Goal: Task Accomplishment & Management: Complete application form

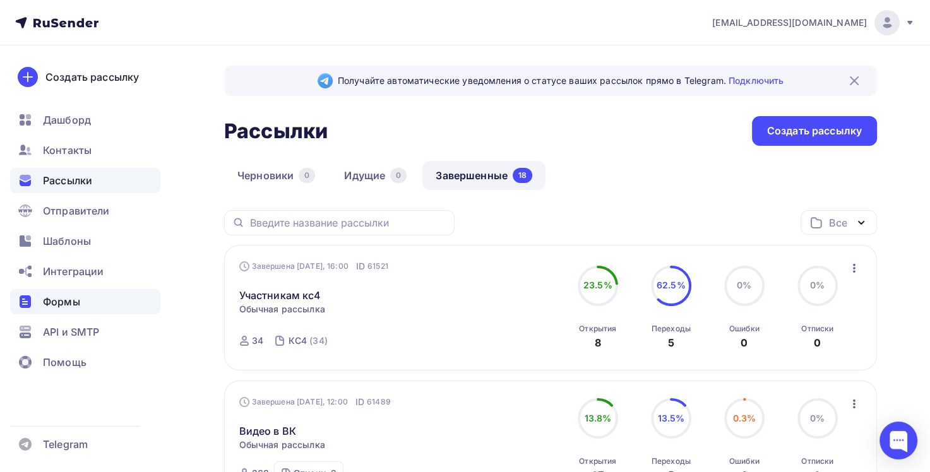
click at [77, 298] on span "Формы" at bounding box center [61, 301] width 37 height 15
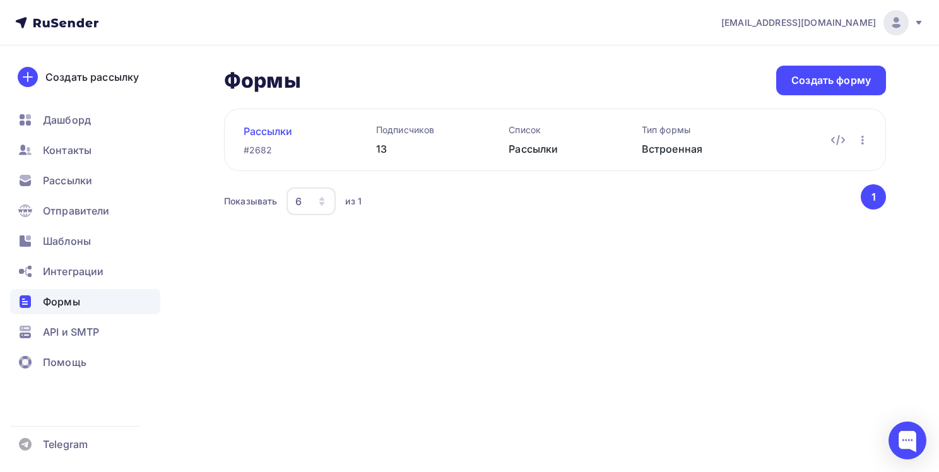
click at [283, 134] on link "Рассылки" at bounding box center [290, 131] width 92 height 15
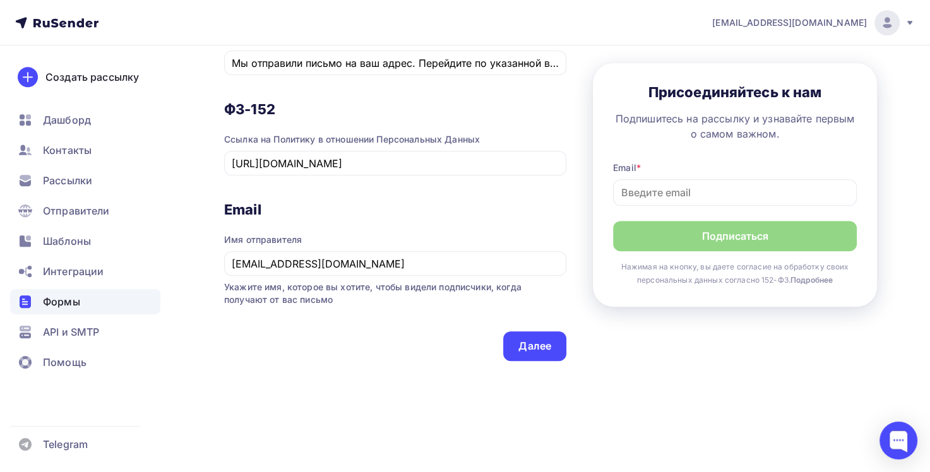
scroll to position [699, 0]
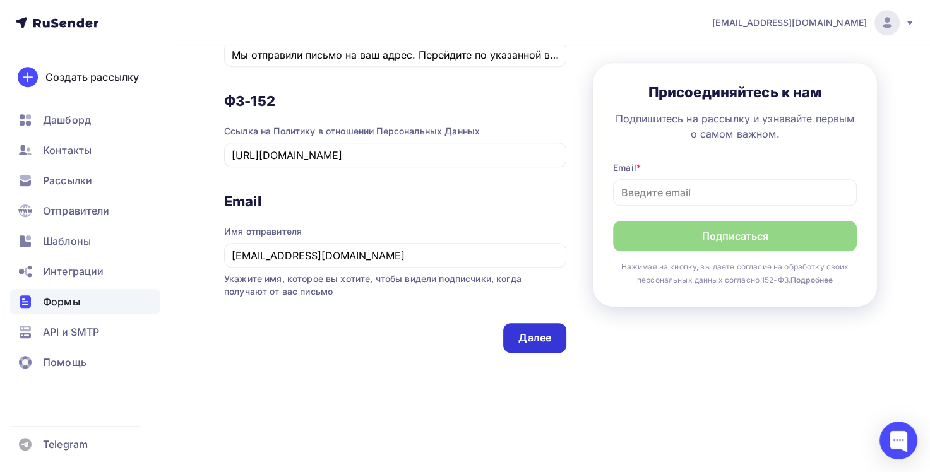
click at [524, 341] on div "Далее" at bounding box center [534, 338] width 33 height 15
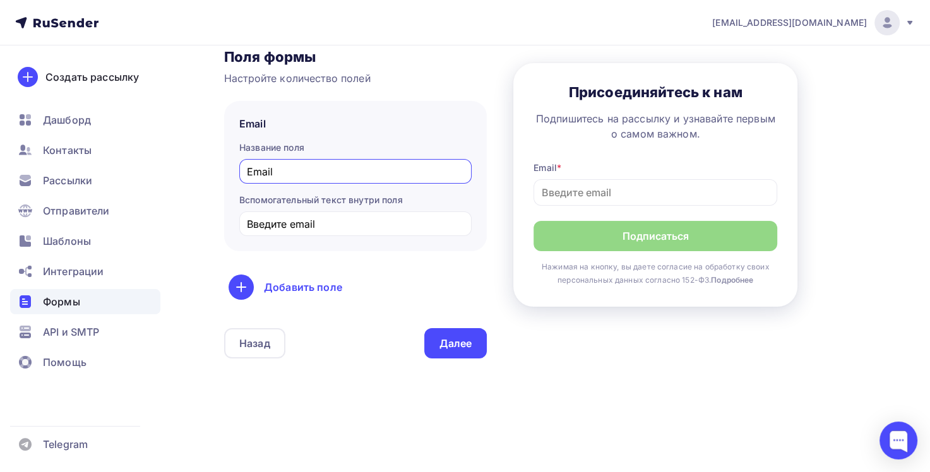
scroll to position [151, 0]
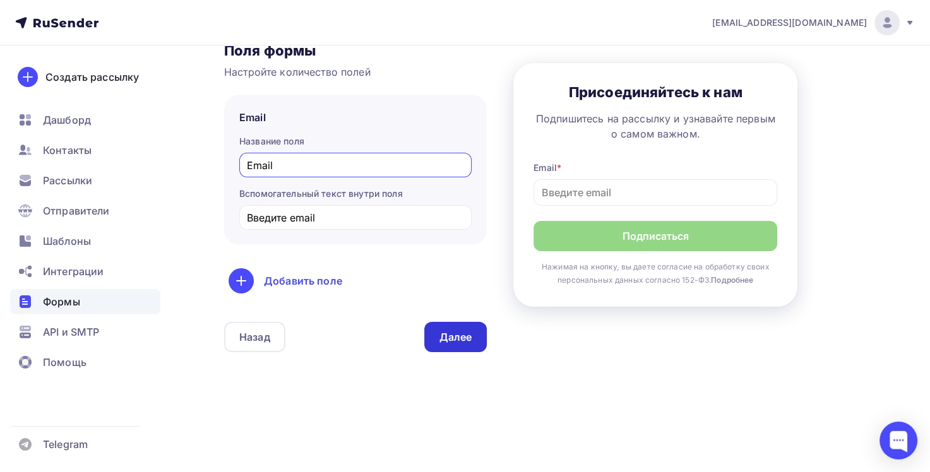
click at [465, 342] on div "Далее" at bounding box center [455, 337] width 33 height 15
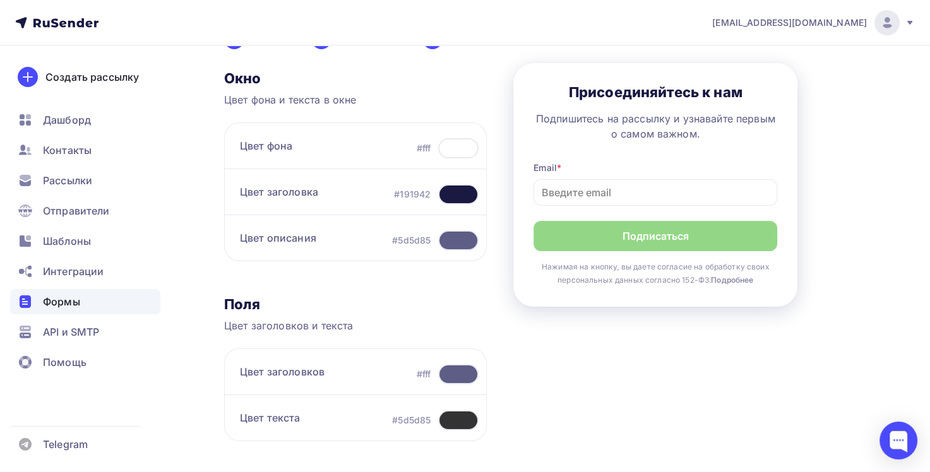
scroll to position [0, 0]
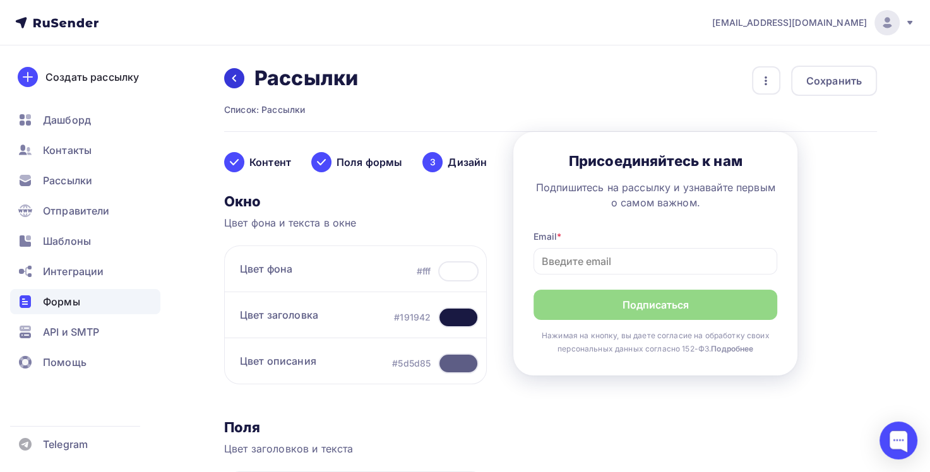
click at [232, 83] on div at bounding box center [234, 78] width 20 height 20
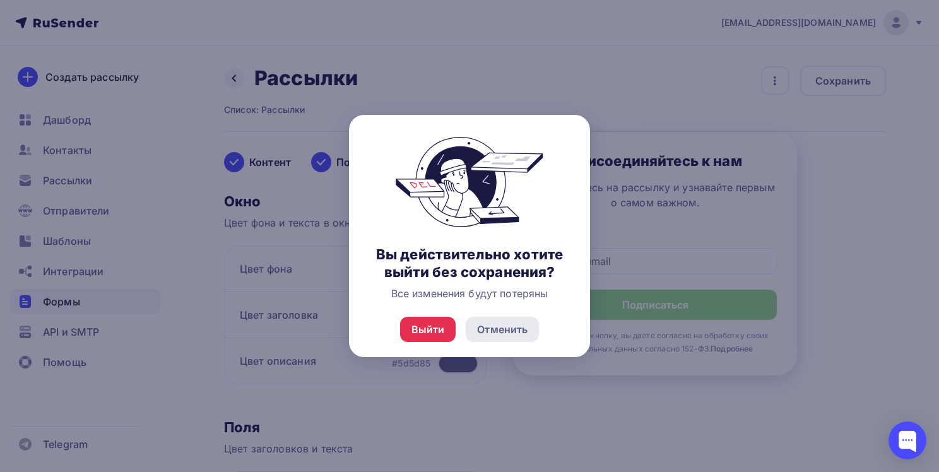
click at [494, 331] on div "Отменить" at bounding box center [502, 329] width 50 height 15
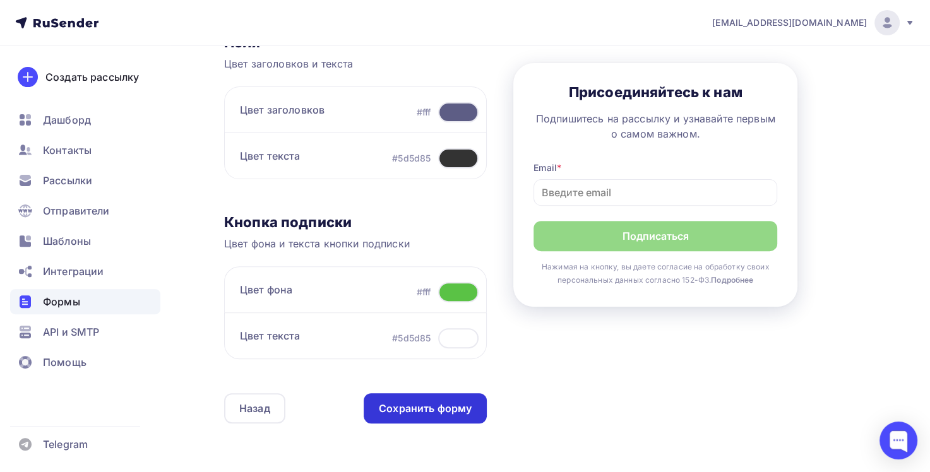
scroll to position [456, 0]
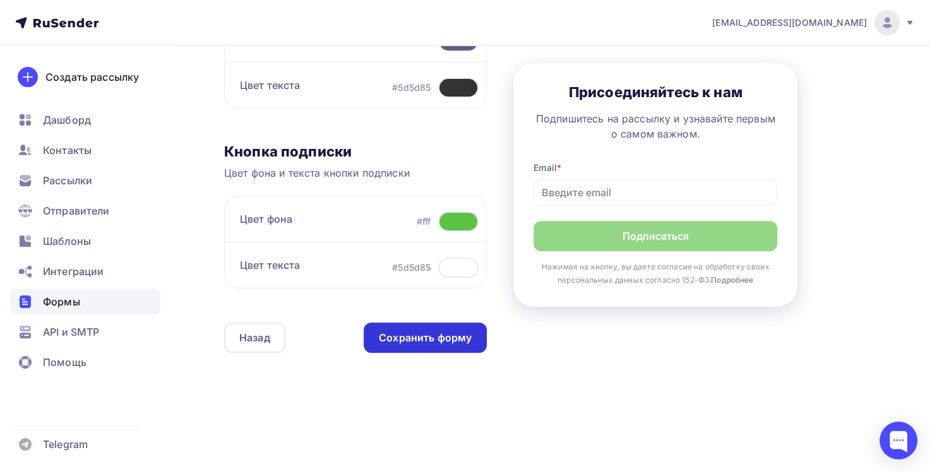
click at [430, 336] on div "Сохранить форму" at bounding box center [425, 338] width 93 height 15
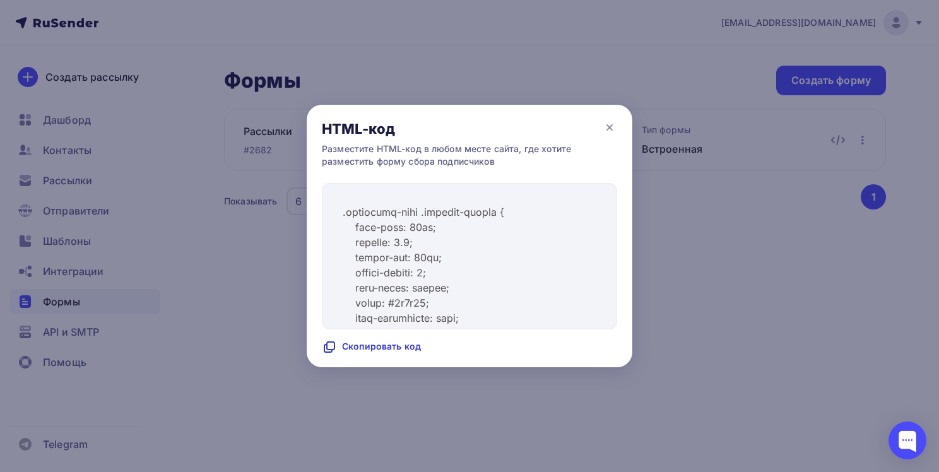
scroll to position [1767, 0]
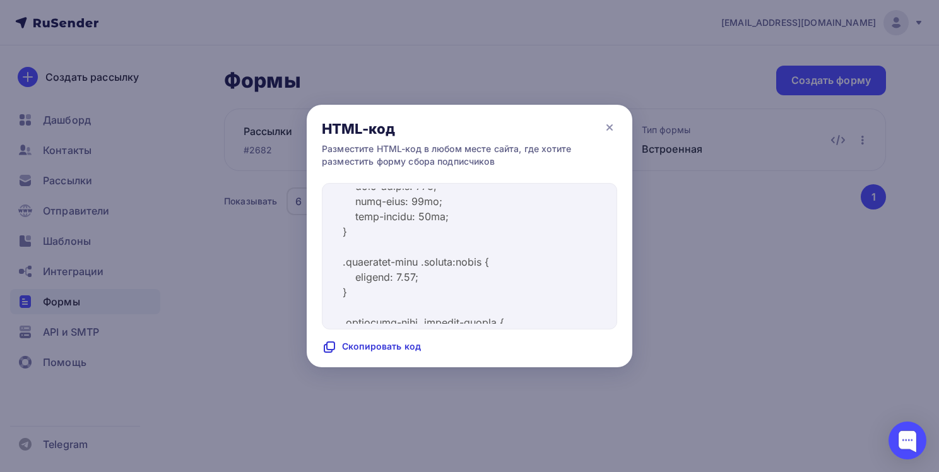
click at [362, 346] on div "Скопировать код" at bounding box center [371, 347] width 99 height 15
click at [605, 129] on icon at bounding box center [609, 127] width 15 height 15
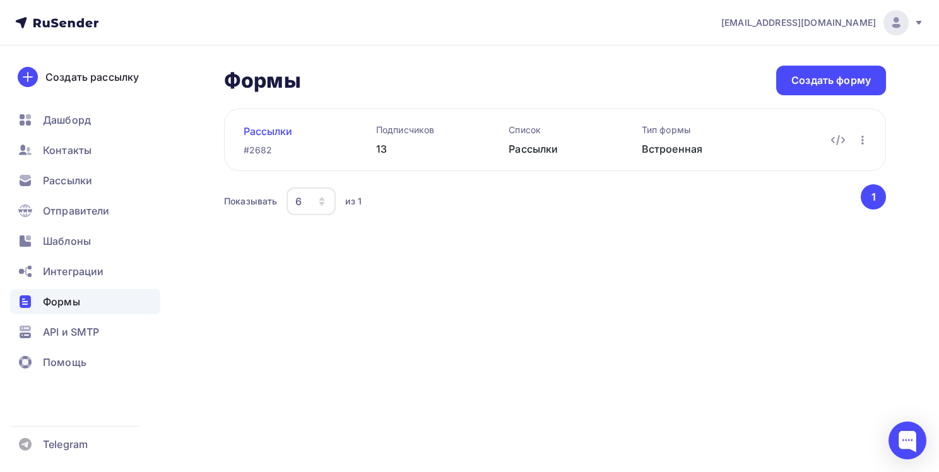
click at [283, 131] on link "Рассылки" at bounding box center [290, 131] width 92 height 15
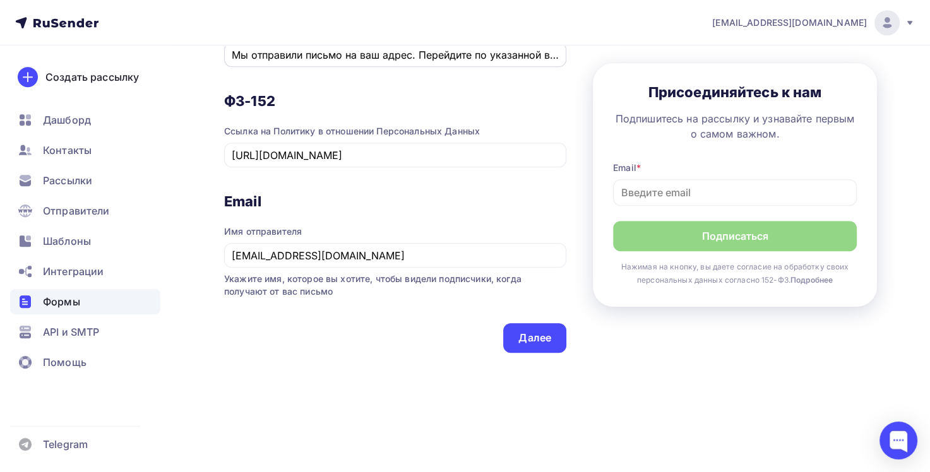
scroll to position [510, 0]
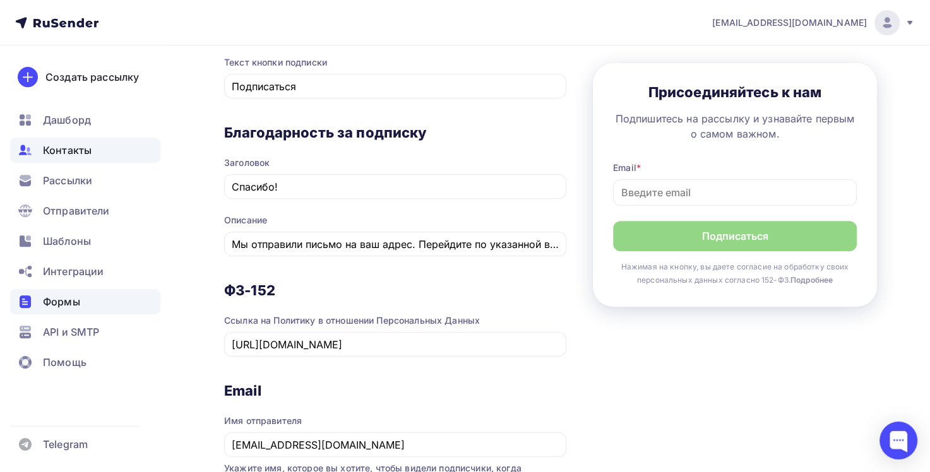
click at [76, 151] on span "Контакты" at bounding box center [67, 150] width 49 height 15
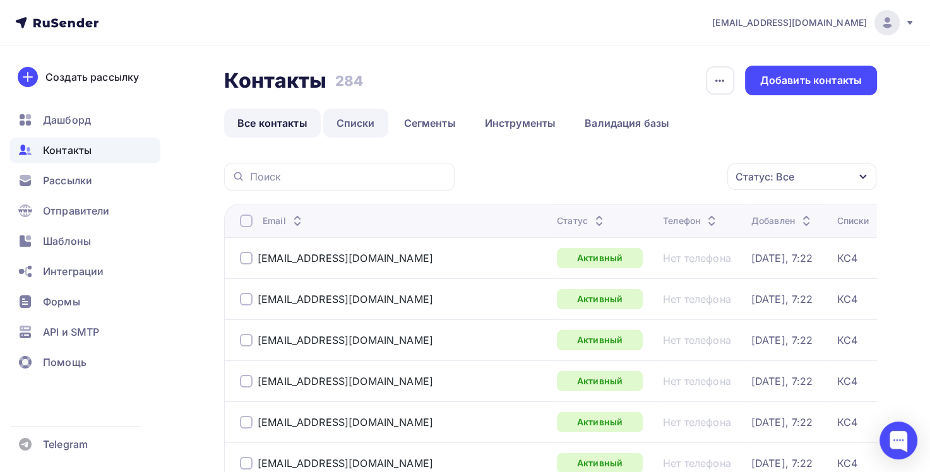
click at [354, 122] on link "Списки" at bounding box center [355, 123] width 65 height 29
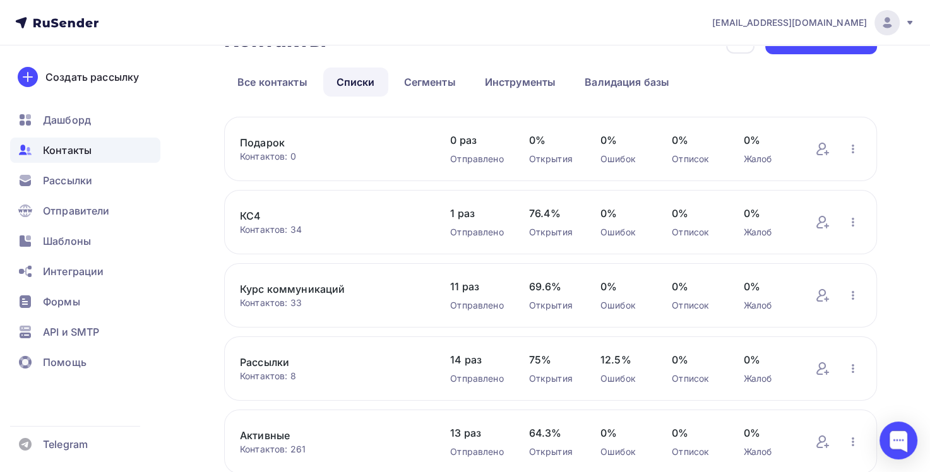
scroll to position [63, 0]
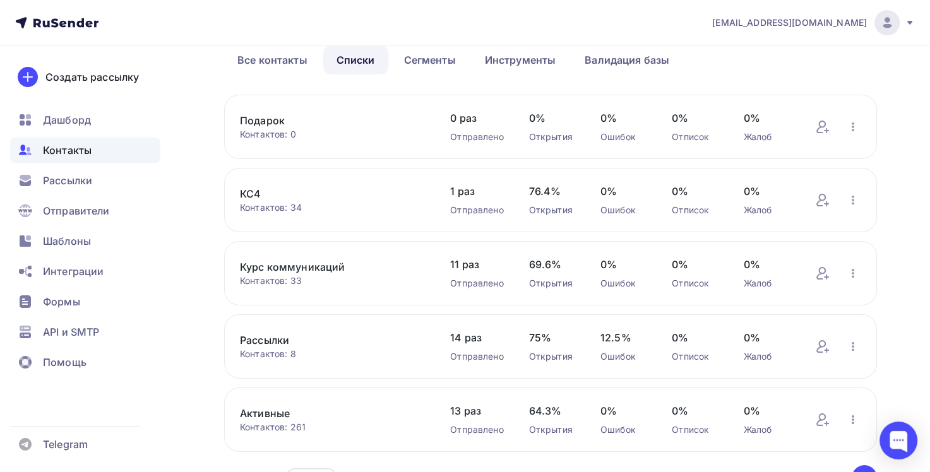
click at [269, 336] on link "Рассылки" at bounding box center [332, 340] width 185 height 15
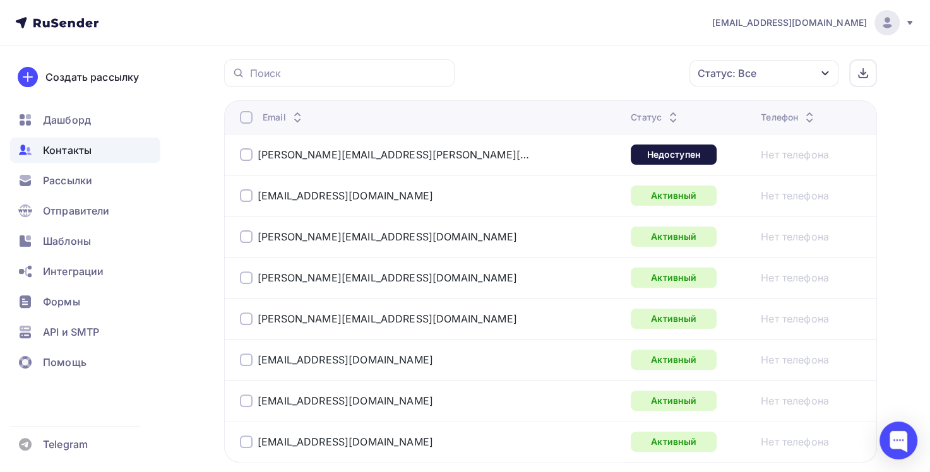
scroll to position [365, 0]
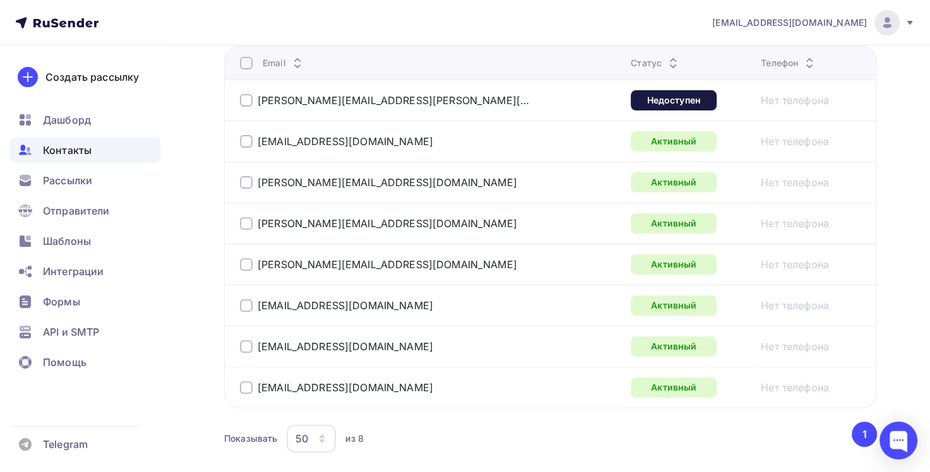
click at [248, 98] on div at bounding box center [246, 100] width 13 height 13
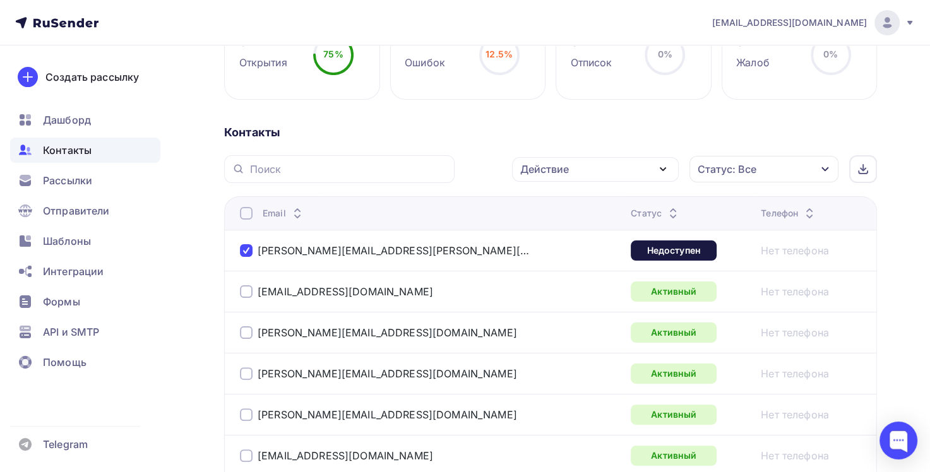
scroll to position [175, 0]
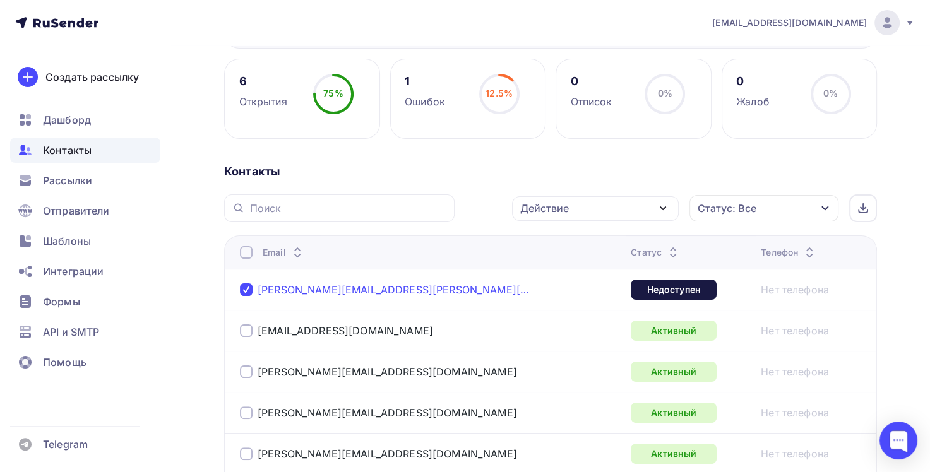
click at [389, 293] on link "dharmesh.patel@siemens.com" at bounding box center [393, 289] width 271 height 13
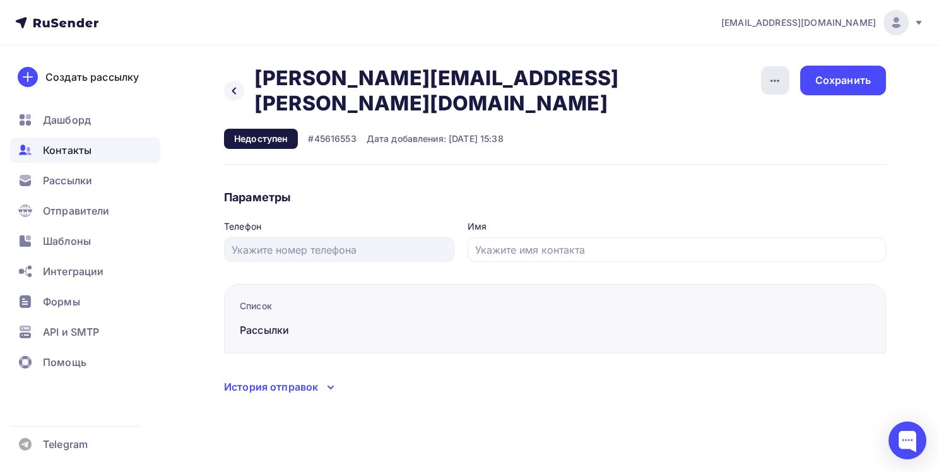
click at [771, 87] on icon "button" at bounding box center [775, 80] width 15 height 15
click at [732, 119] on div "Удалить" at bounding box center [726, 119] width 121 height 15
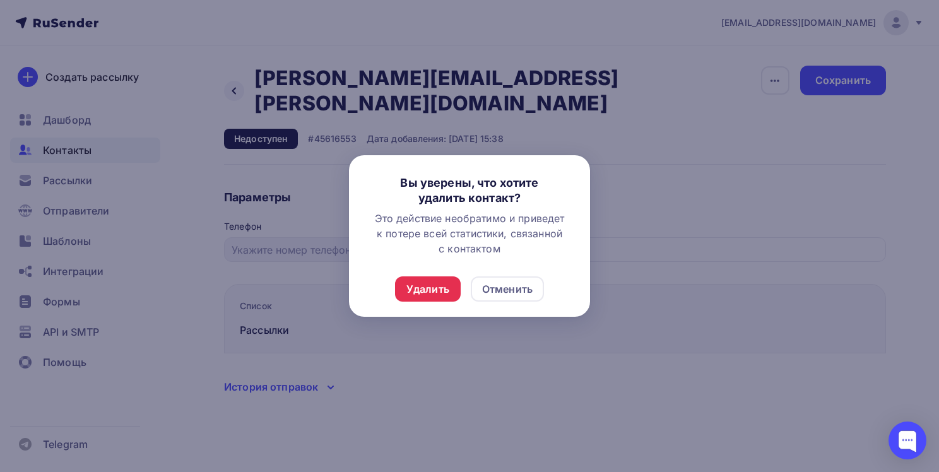
drag, startPoint x: 434, startPoint y: 293, endPoint x: 432, endPoint y: 327, distance: 34.1
click at [432, 327] on div "Вы уверены, что хотите удалить контакт? Это действие необратимо и приведет к по…" at bounding box center [469, 236] width 939 height 472
click at [440, 295] on div "Удалить" at bounding box center [428, 289] width 43 height 15
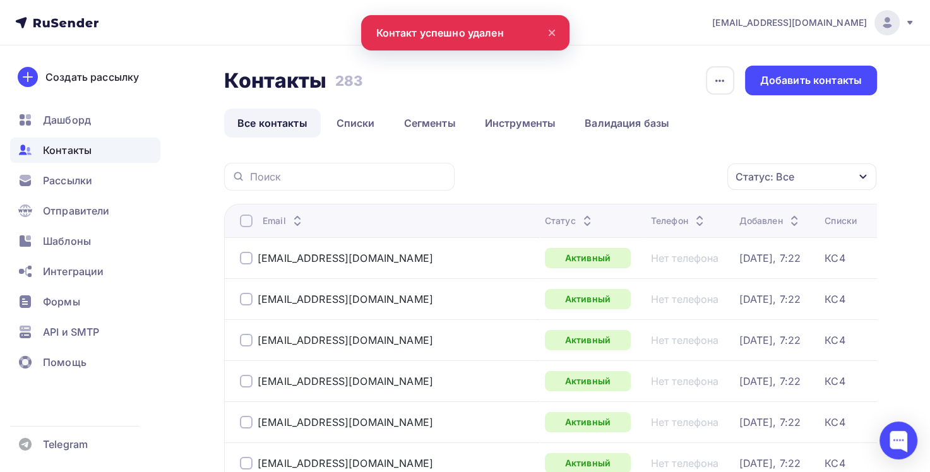
click at [552, 28] on icon at bounding box center [551, 32] width 15 height 15
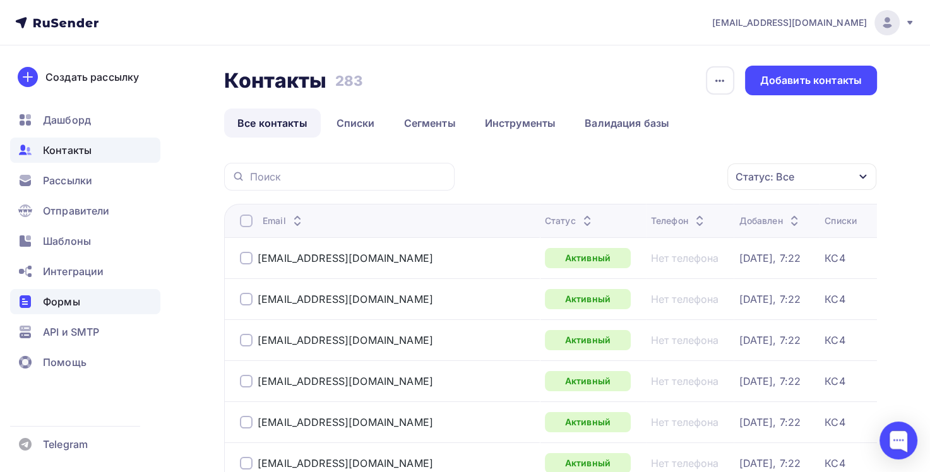
click at [62, 295] on span "Формы" at bounding box center [61, 301] width 37 height 15
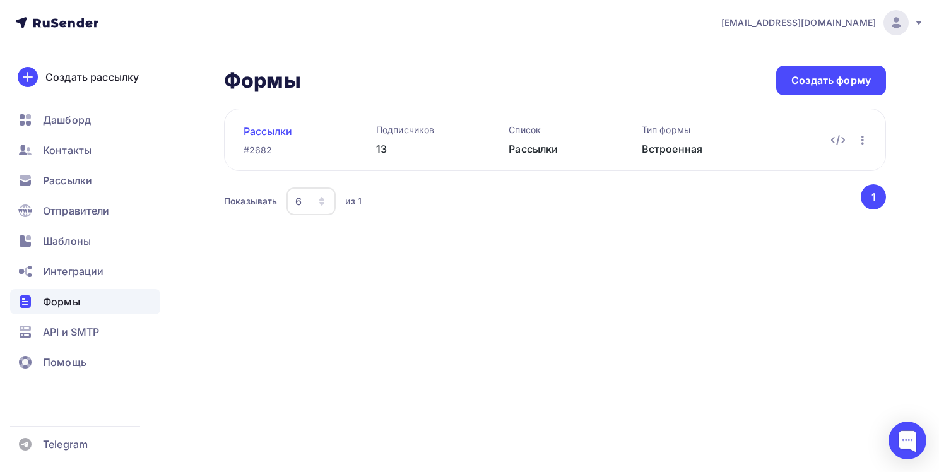
click at [270, 131] on link "Рассылки" at bounding box center [290, 131] width 92 height 15
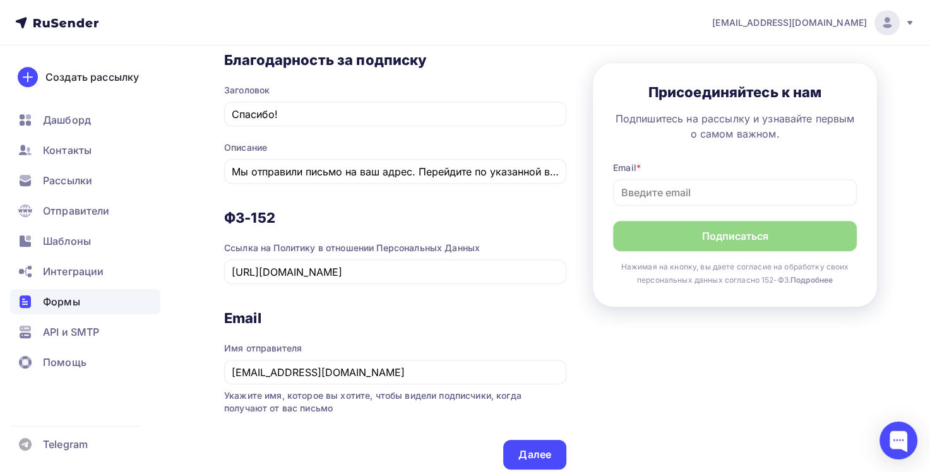
scroll to position [561, 0]
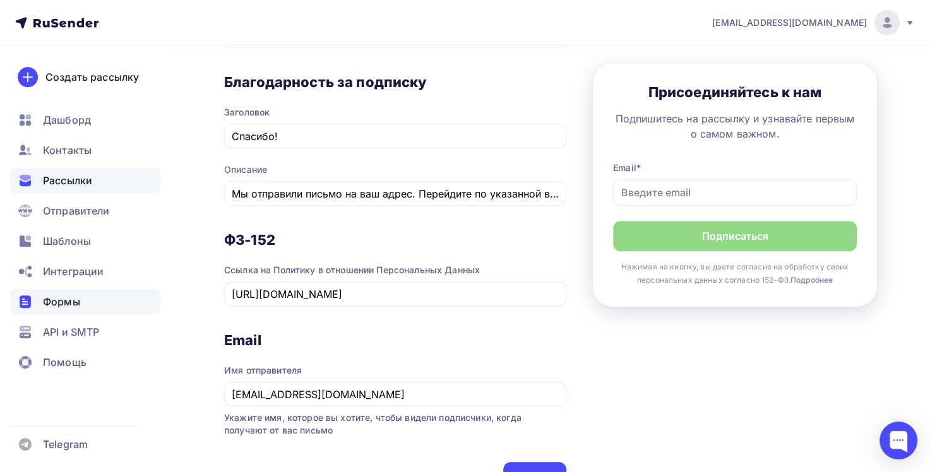
click at [79, 184] on span "Рассылки" at bounding box center [67, 180] width 49 height 15
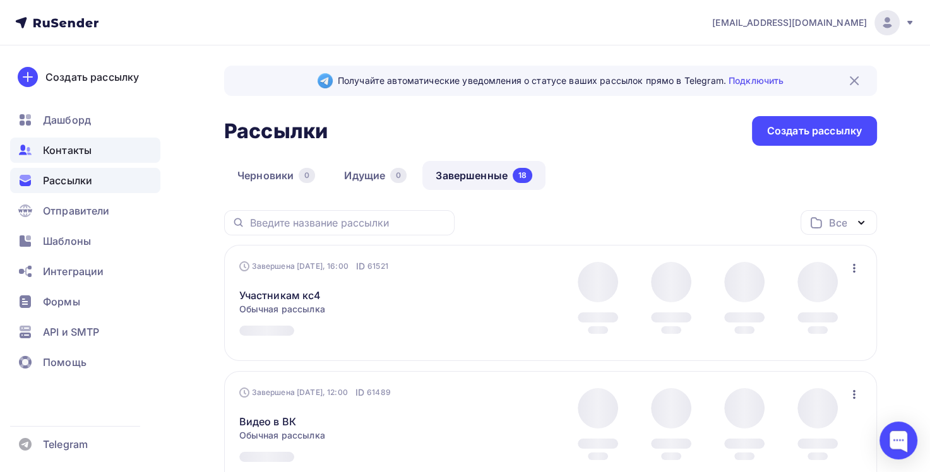
click at [73, 149] on span "Контакты" at bounding box center [67, 150] width 49 height 15
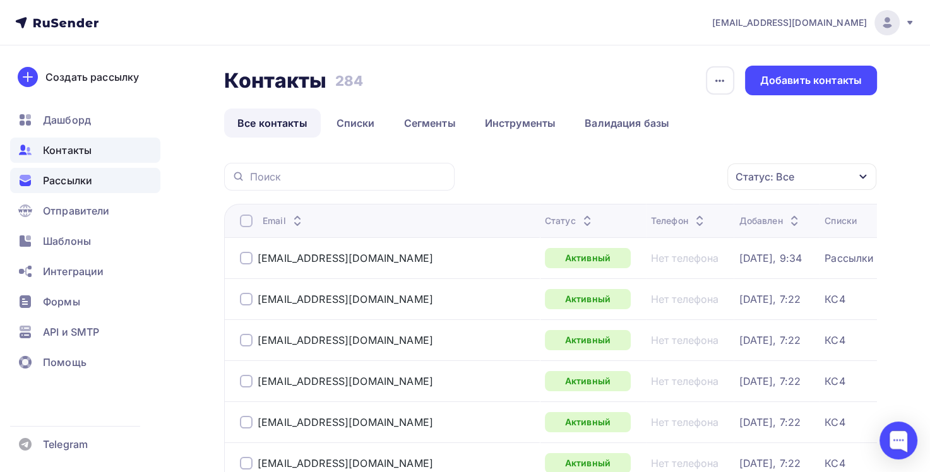
click at [88, 182] on span "Рассылки" at bounding box center [67, 180] width 49 height 15
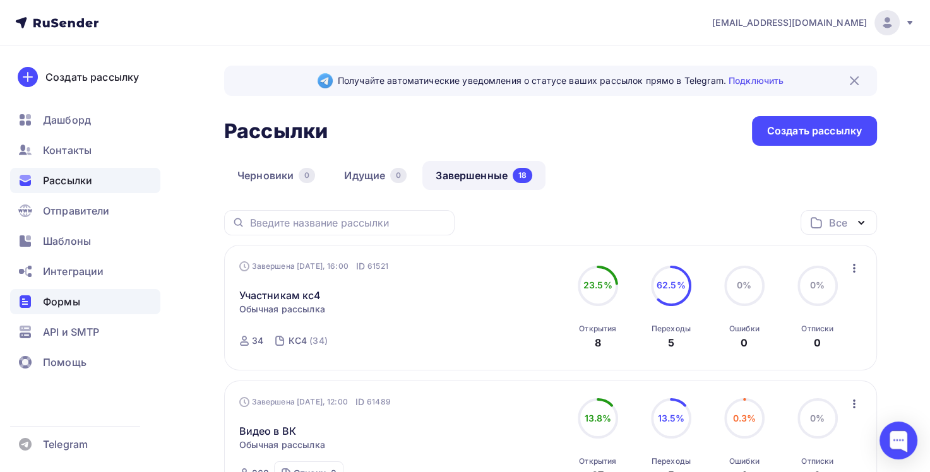
click at [78, 300] on span "Формы" at bounding box center [61, 301] width 37 height 15
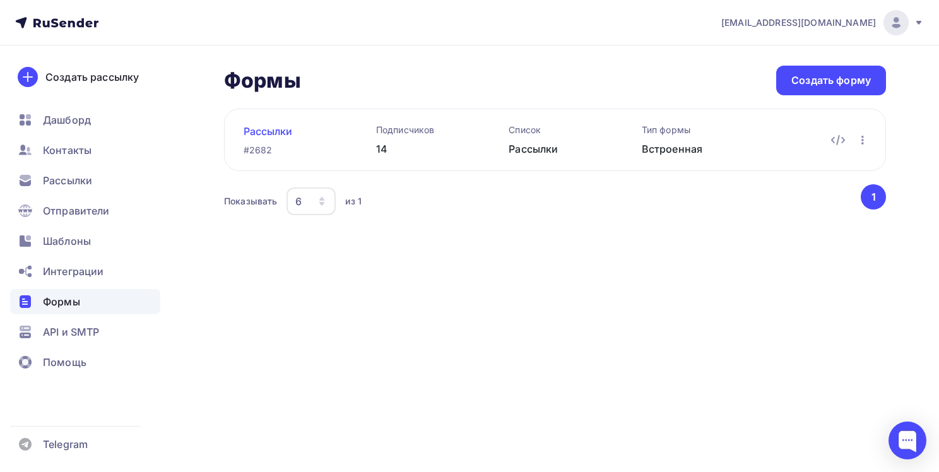
click at [262, 133] on link "Рассылки" at bounding box center [290, 131] width 92 height 15
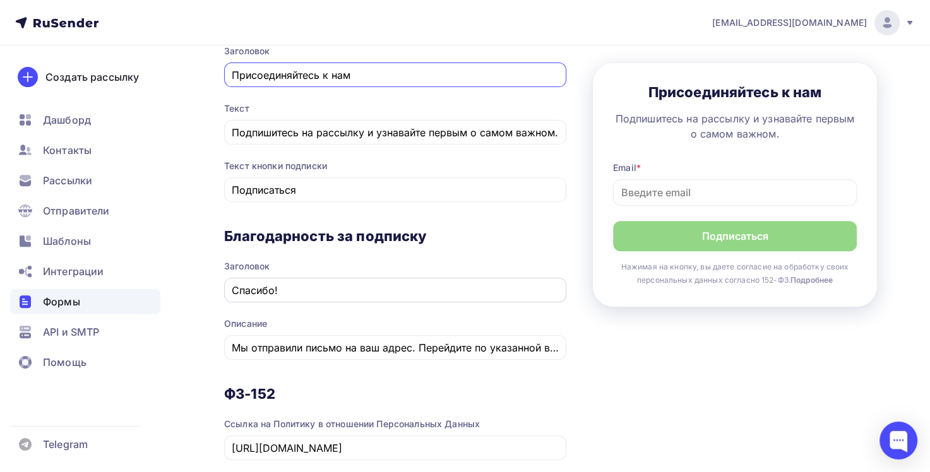
scroll to position [447, 0]
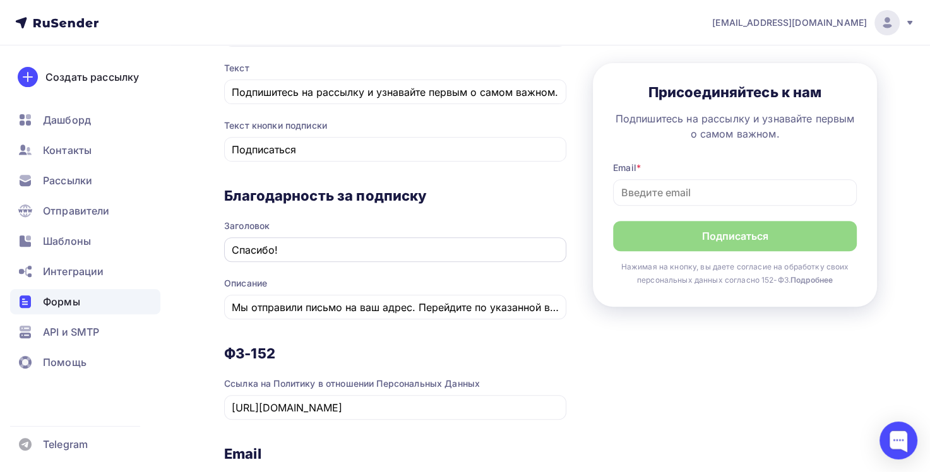
click at [307, 256] on div "Спасибо!" at bounding box center [395, 249] width 342 height 25
click at [306, 246] on input "Спасибо!" at bounding box center [396, 249] width 328 height 15
click at [377, 335] on div "Благодарность за подписку Заголовок Спасибо! Описание Мы отправили письмо на ва…" at bounding box center [395, 266] width 342 height 158
click at [422, 336] on div "Благодарность за подписку Заголовок Спасибо! Описание Мы отправили письмо на ва…" at bounding box center [395, 266] width 342 height 158
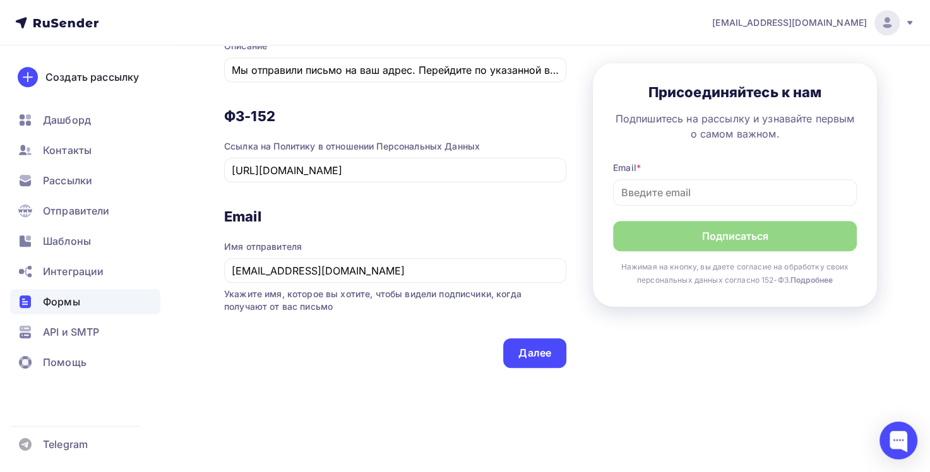
scroll to position [636, 0]
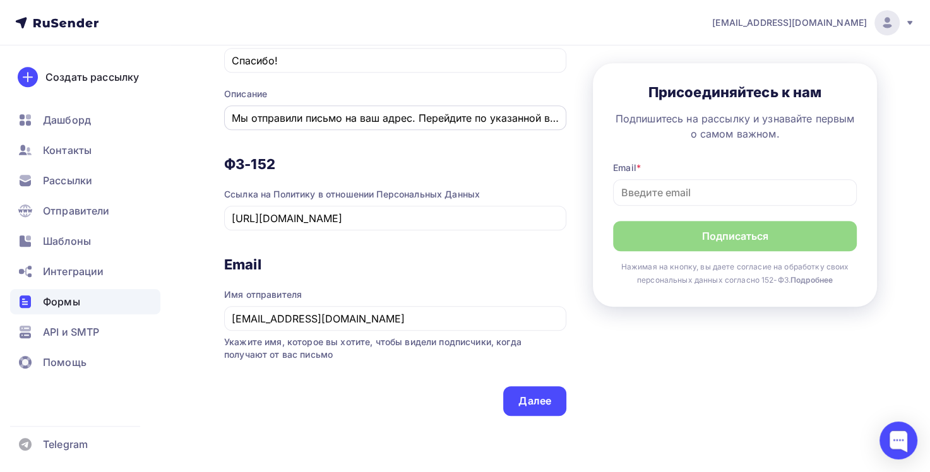
click at [454, 119] on input "Мы отправили письмо на ваш адрес. Перейдите по указанной в нем ссылке для подтв…" at bounding box center [396, 117] width 328 height 15
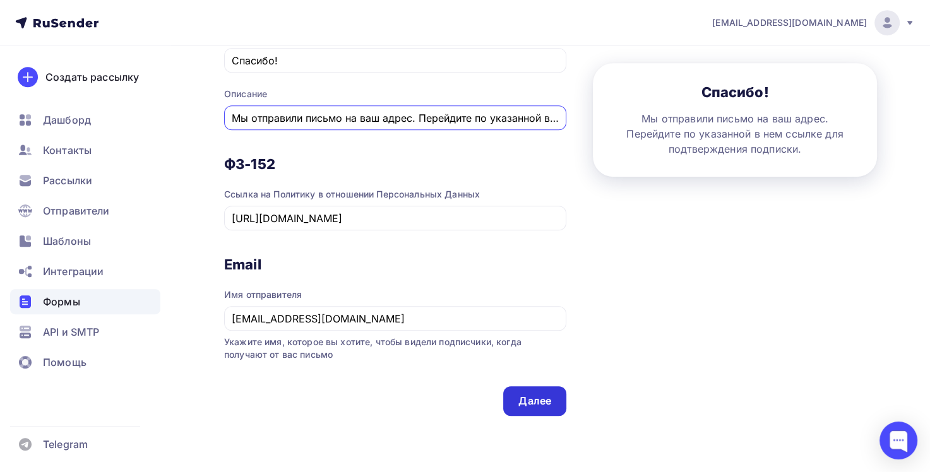
click at [553, 389] on div "Далее" at bounding box center [534, 401] width 63 height 30
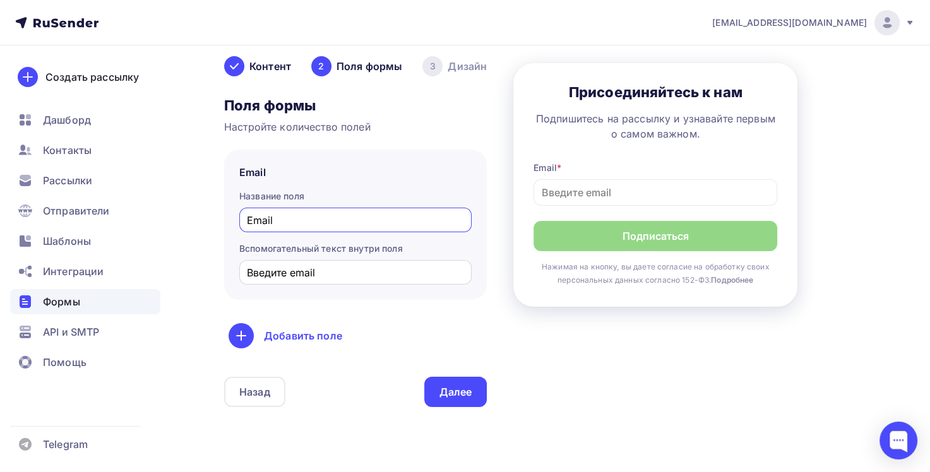
scroll to position [151, 0]
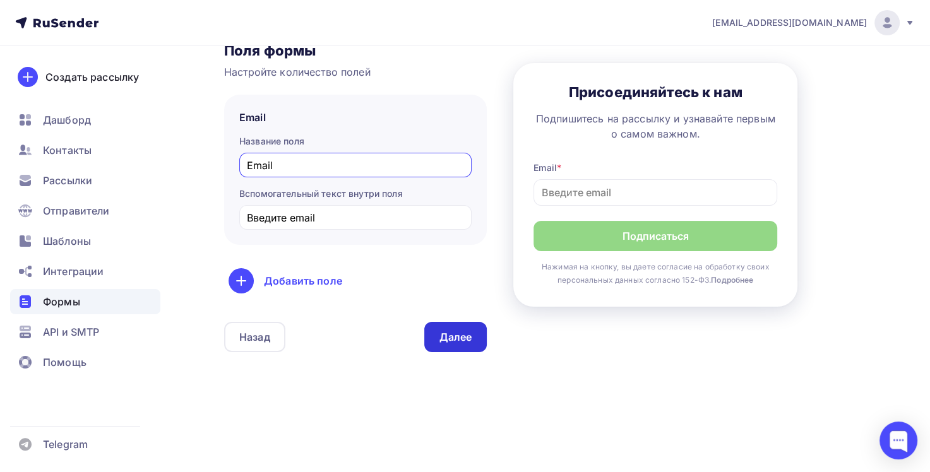
click at [450, 342] on div "Далее" at bounding box center [455, 337] width 33 height 15
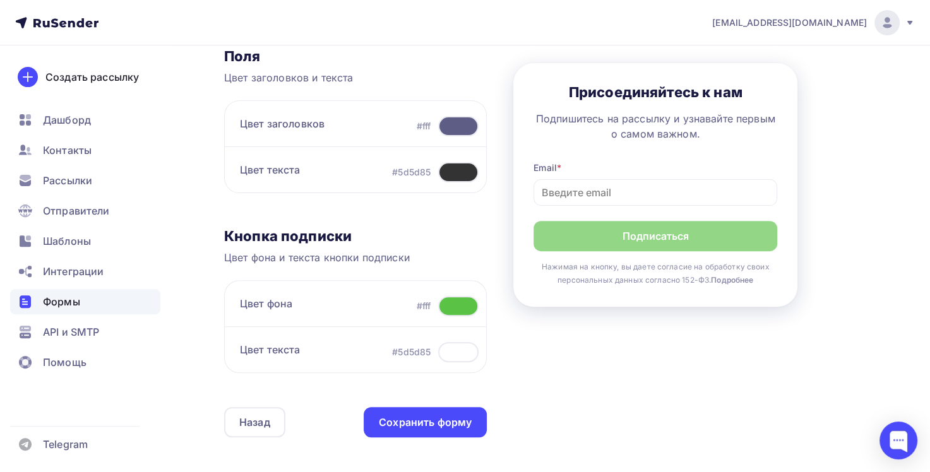
scroll to position [456, 0]
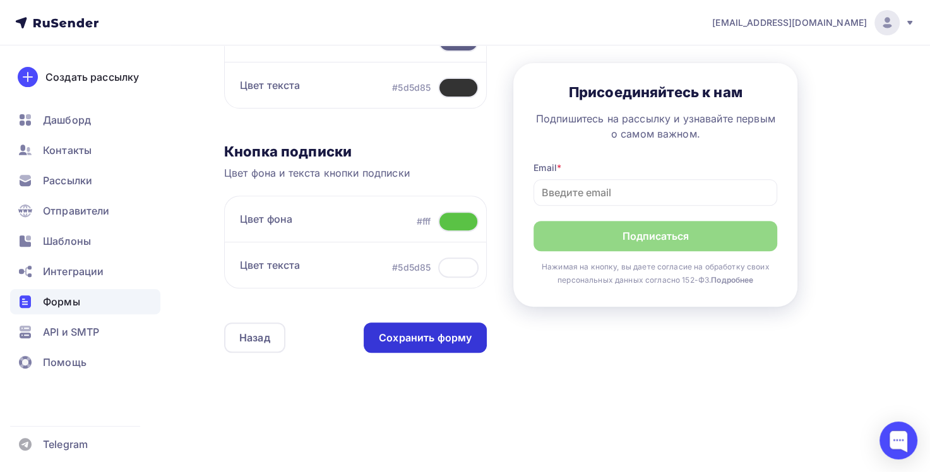
click at [444, 346] on div "Сохранить форму" at bounding box center [425, 338] width 123 height 30
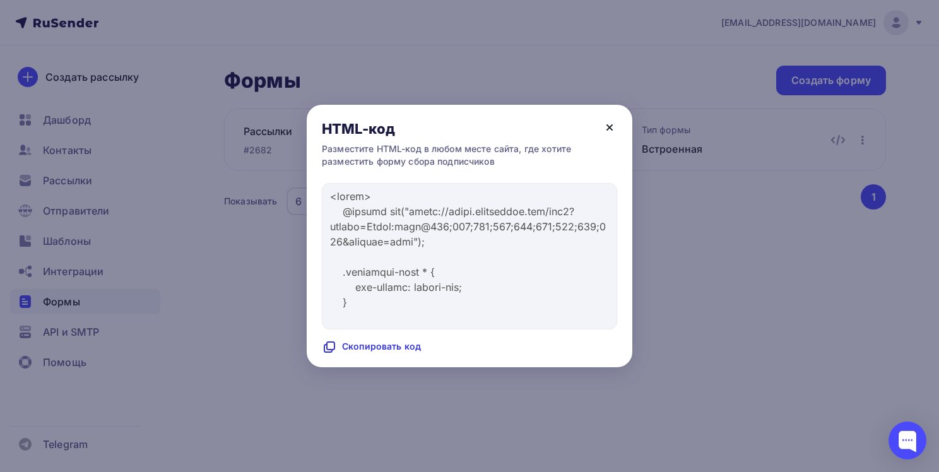
click at [607, 128] on icon at bounding box center [609, 127] width 15 height 15
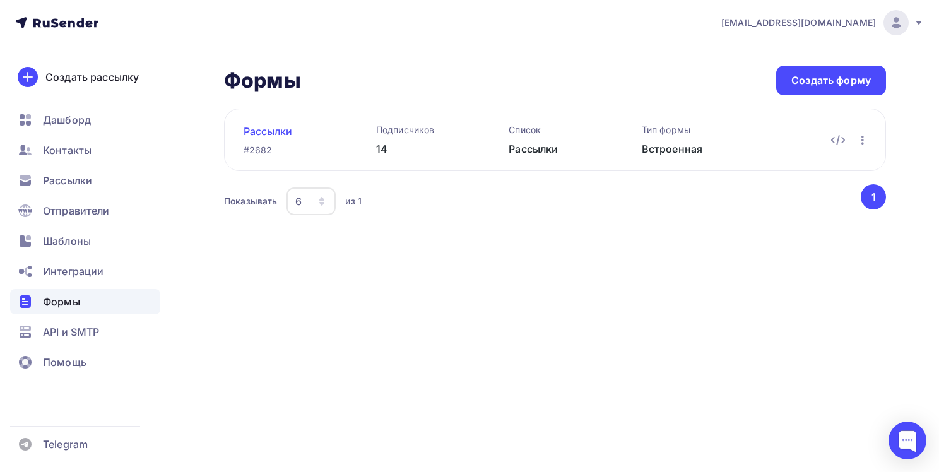
click at [267, 134] on link "Рассылки" at bounding box center [290, 131] width 92 height 15
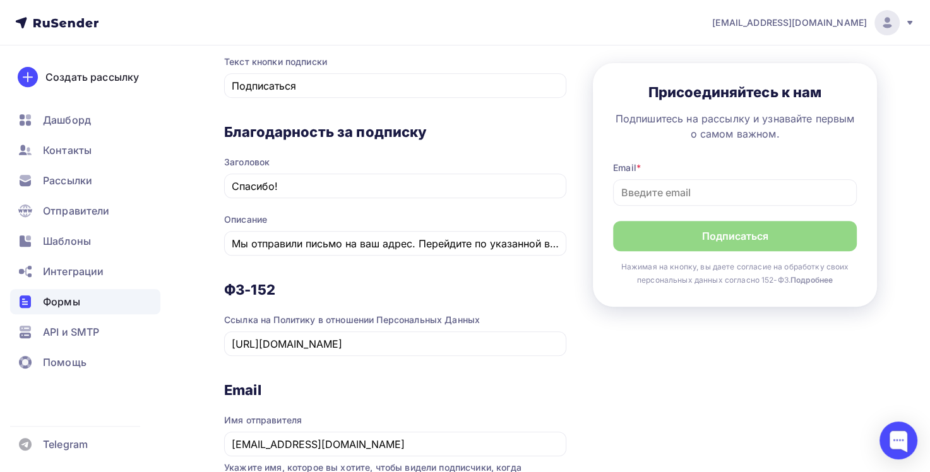
scroll to position [497, 0]
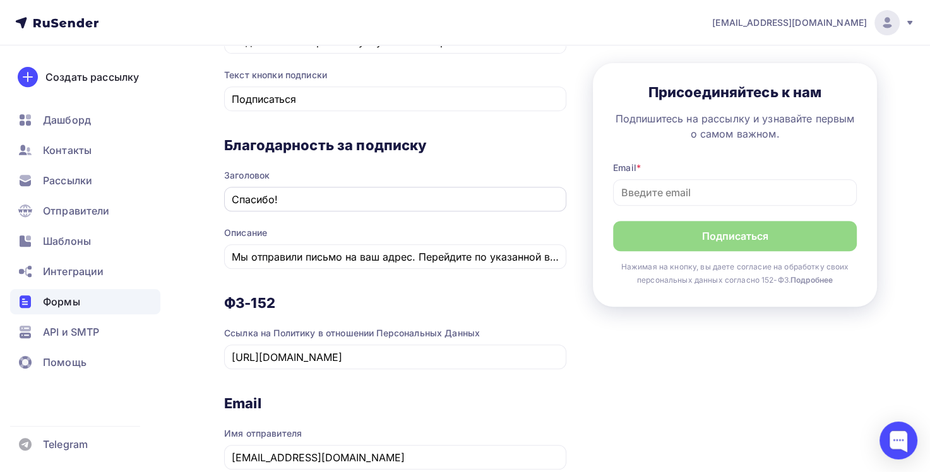
click at [394, 203] on input "Спасибо!" at bounding box center [396, 199] width 328 height 15
click at [899, 443] on div at bounding box center [898, 441] width 38 height 38
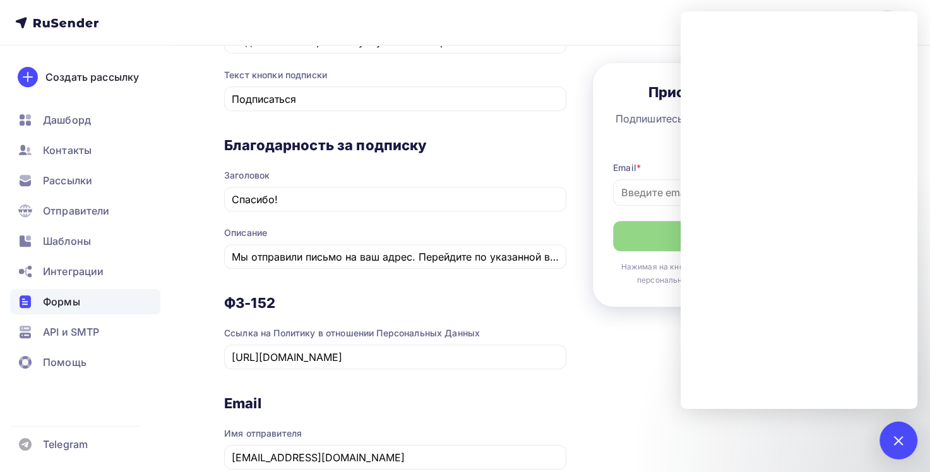
click at [592, 404] on div "1 Контент 2 Поля формы 3 Дизайн Тип формы Выберите способ установки формы Встро…" at bounding box center [550, 113] width 653 height 956
click at [906, 441] on div at bounding box center [898, 441] width 38 height 38
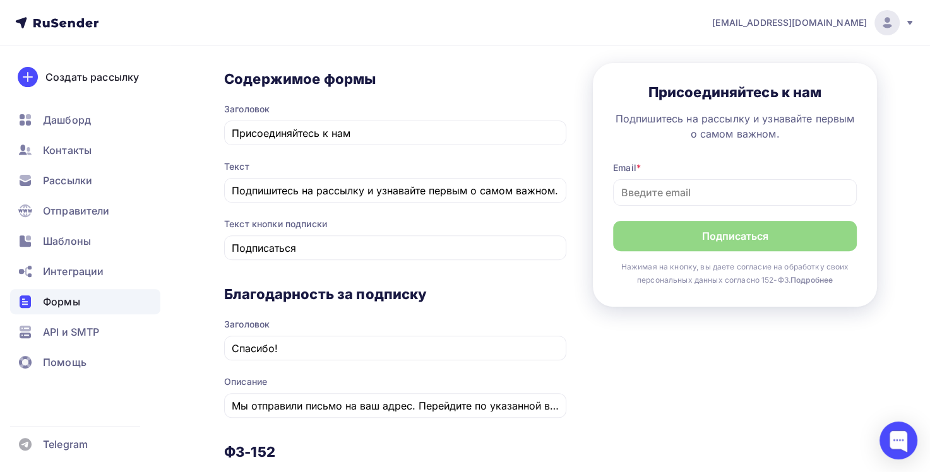
scroll to position [371, 0]
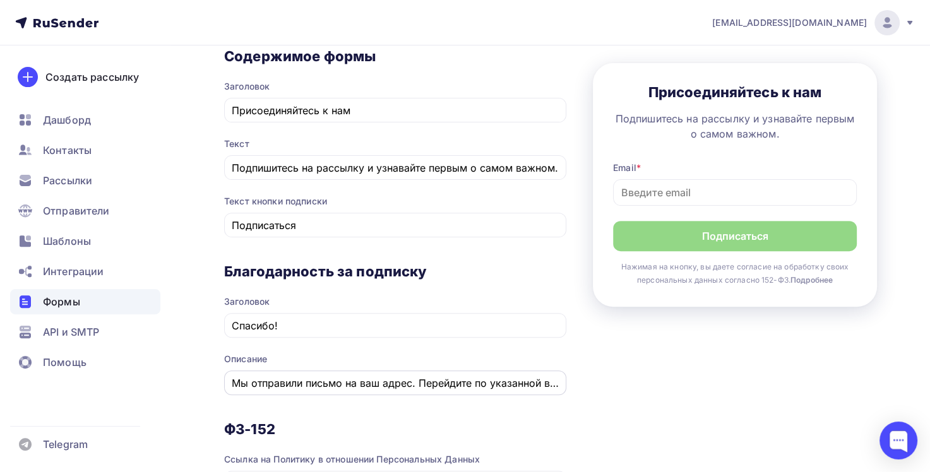
click at [371, 376] on input "Мы отправили письмо на ваш адрес. Перейдите по указанной в нем ссылке для подтв…" at bounding box center [396, 383] width 328 height 15
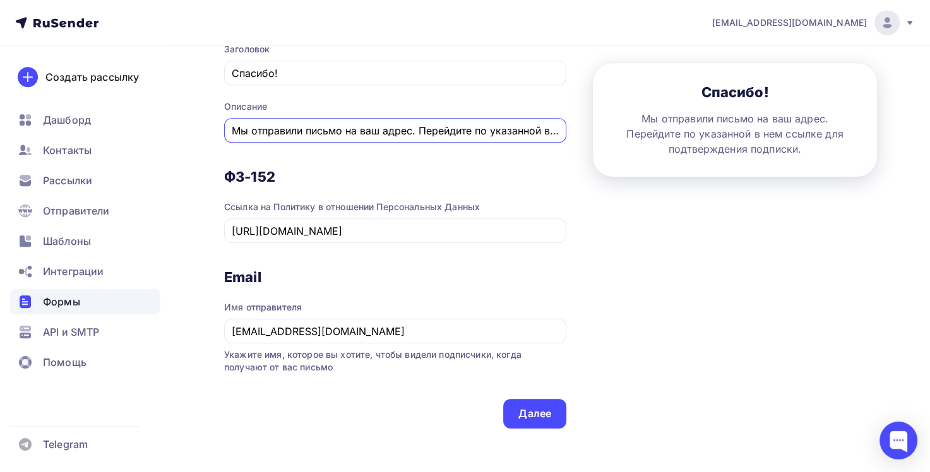
scroll to position [699, 0]
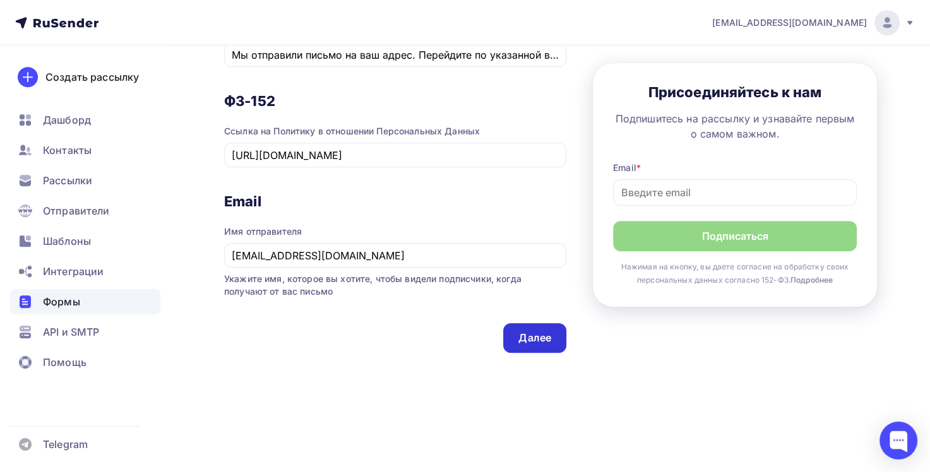
click at [530, 342] on div "Далее" at bounding box center [534, 338] width 33 height 15
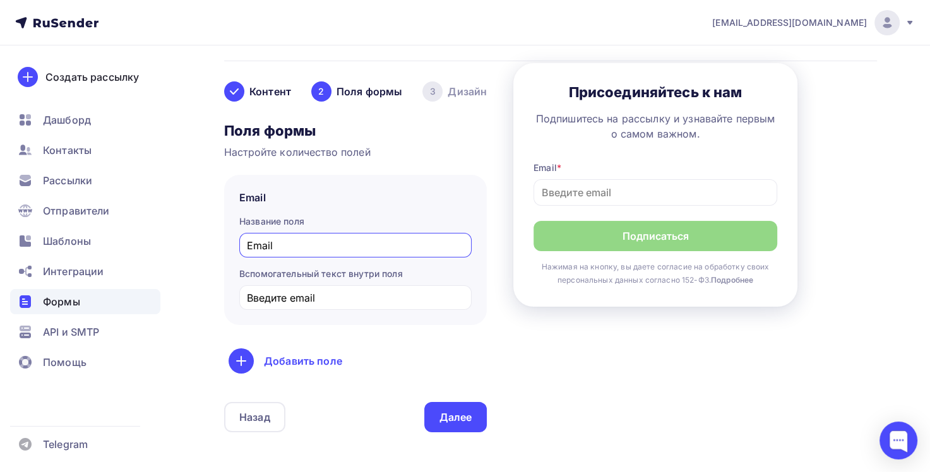
scroll to position [151, 0]
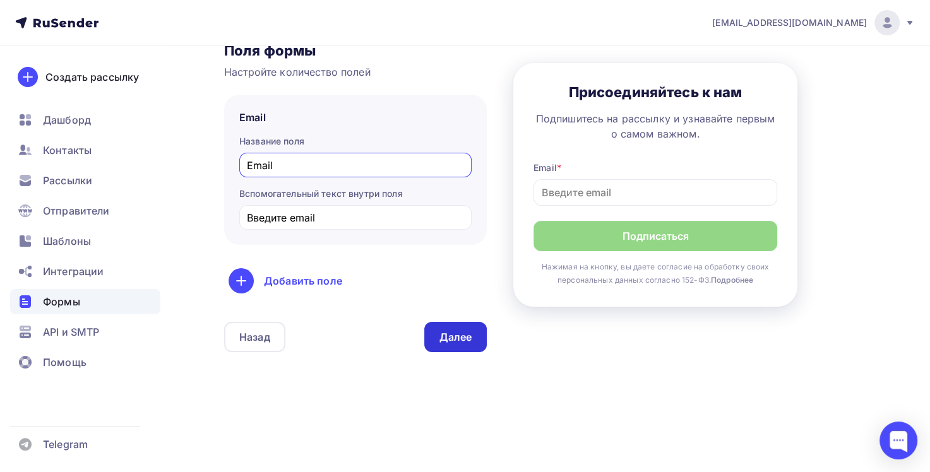
click at [456, 348] on div "Далее" at bounding box center [455, 337] width 63 height 30
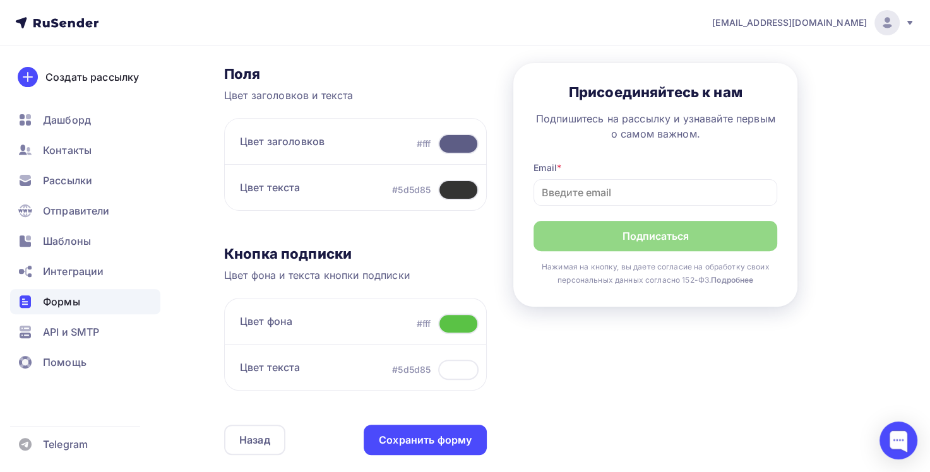
scroll to position [456, 0]
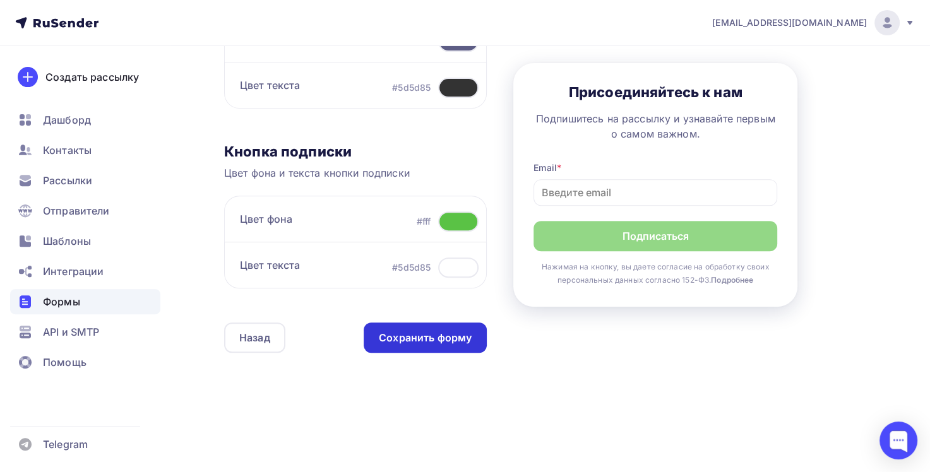
click at [432, 340] on div "Сохранить форму" at bounding box center [425, 338] width 93 height 15
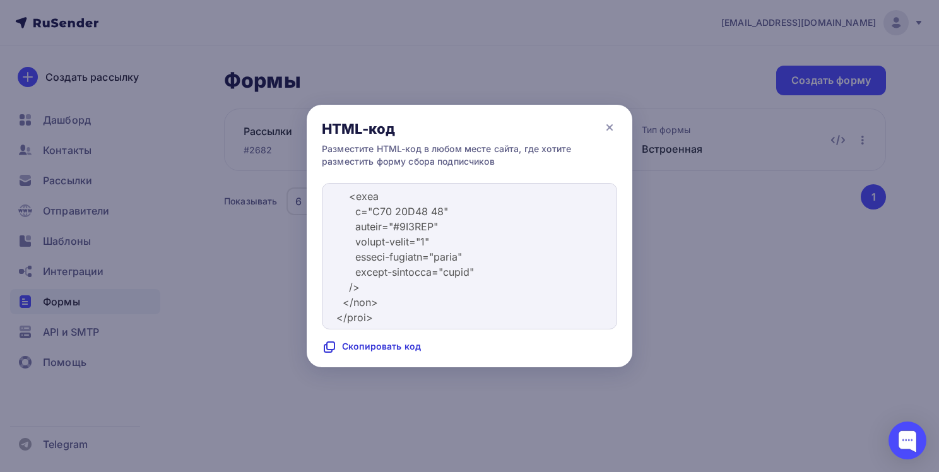
scroll to position [8333, 0]
click at [608, 126] on icon at bounding box center [609, 127] width 15 height 15
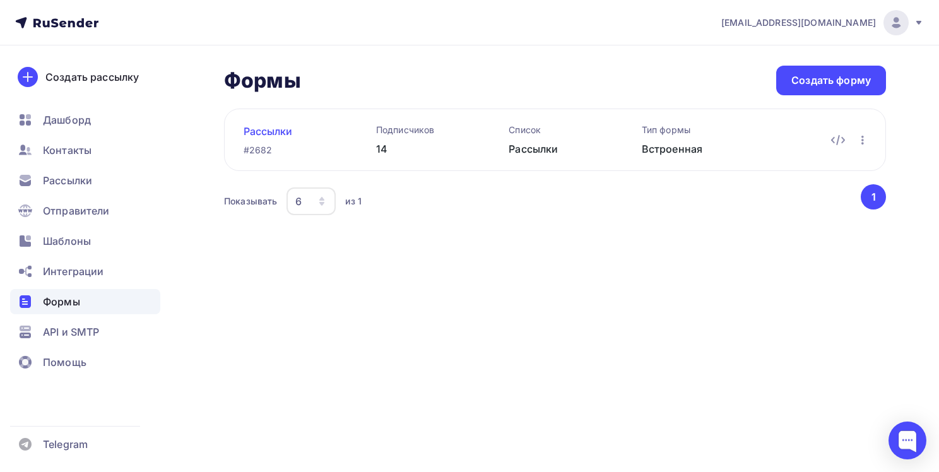
click at [278, 134] on link "Рассылки" at bounding box center [290, 131] width 92 height 15
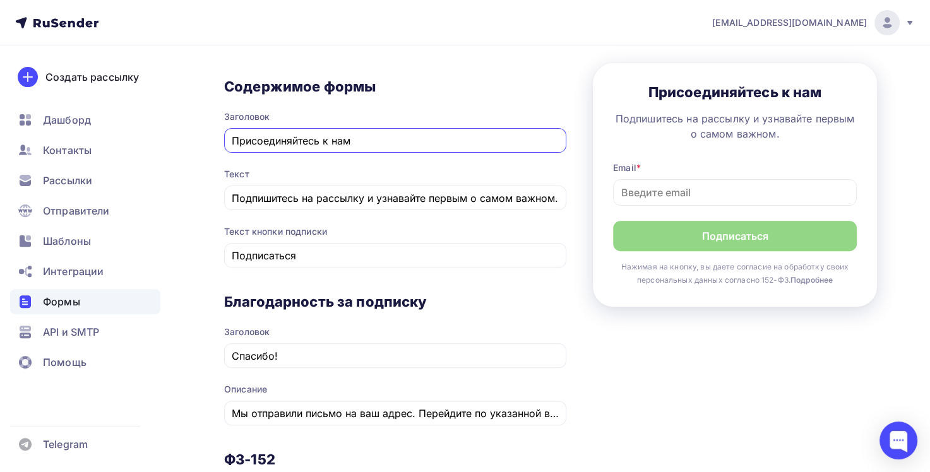
scroll to position [379, 0]
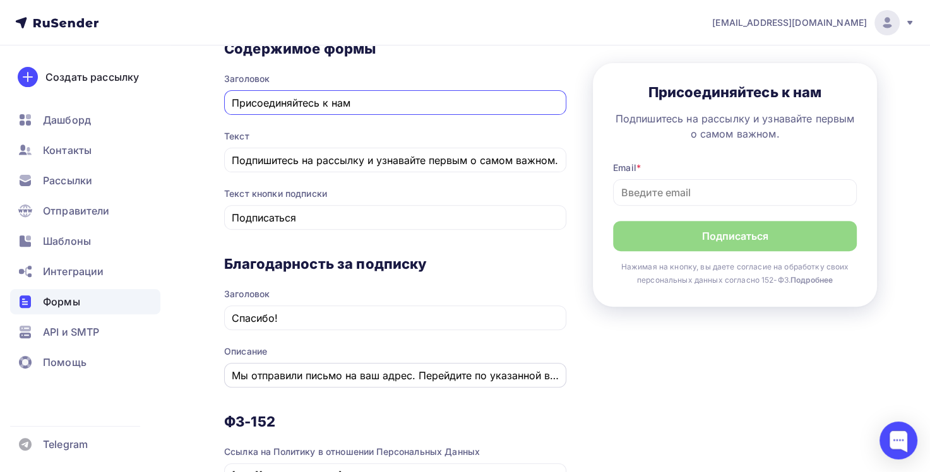
click at [514, 377] on input "Мы отправили письмо на ваш адрес. Перейдите по указанной в нем ссылке для подтв…" at bounding box center [396, 375] width 328 height 15
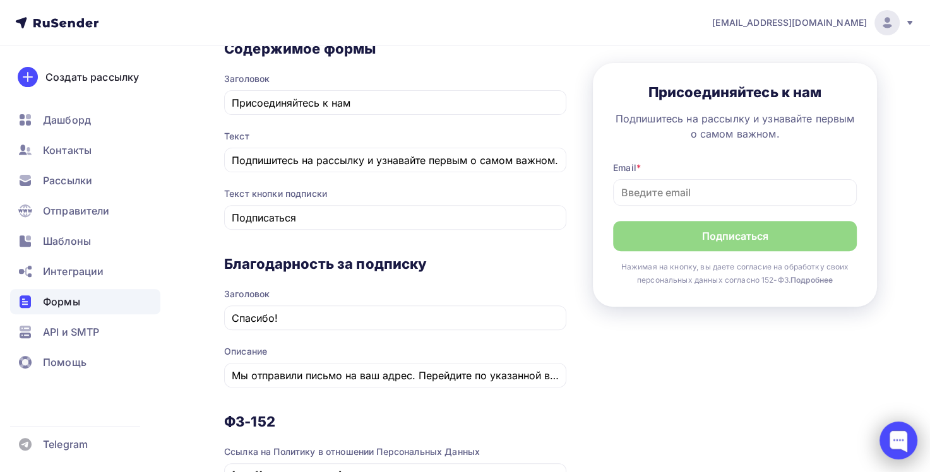
click at [898, 434] on div at bounding box center [898, 441] width 38 height 38
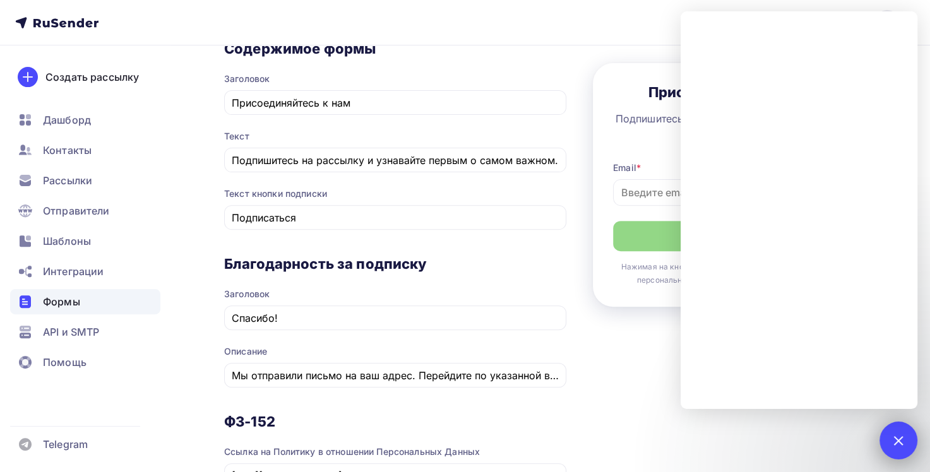
click at [901, 447] on div at bounding box center [898, 441] width 38 height 38
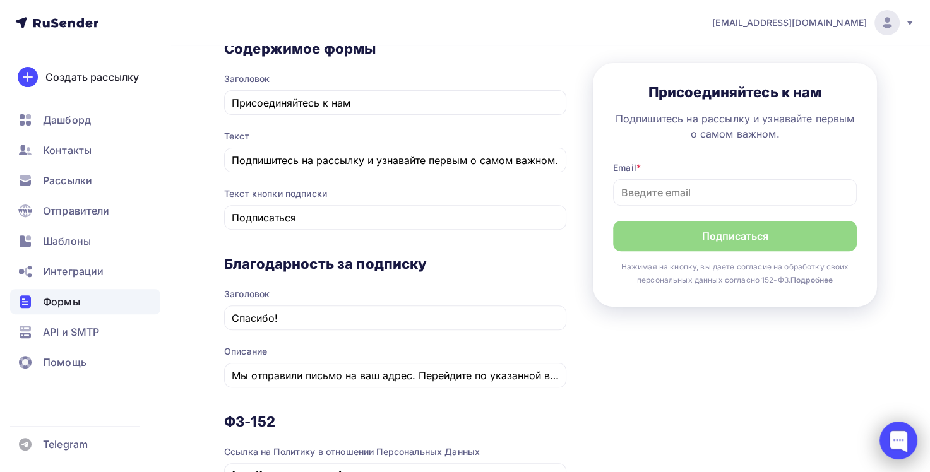
click at [905, 440] on div at bounding box center [898, 441] width 38 height 38
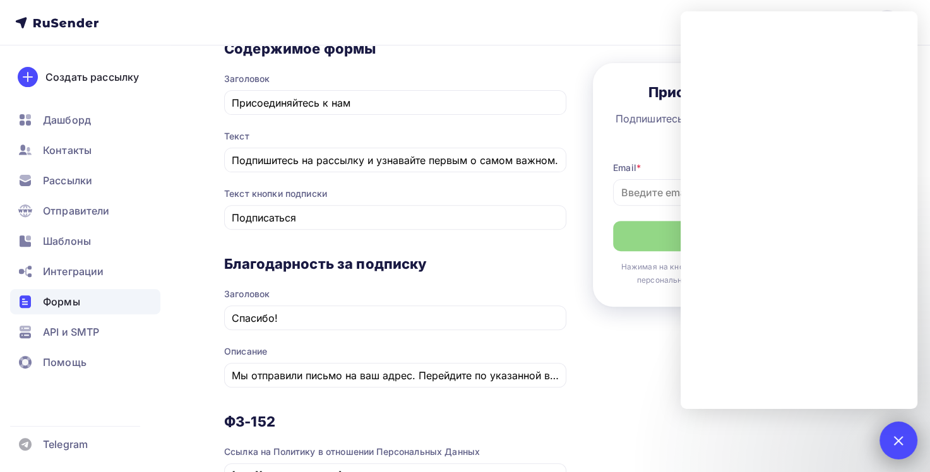
click at [898, 441] on div at bounding box center [897, 440] width 17 height 17
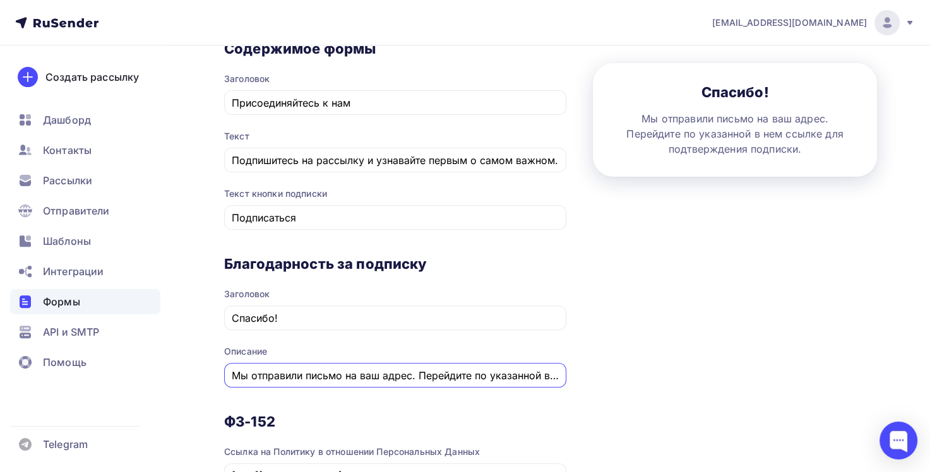
click at [414, 379] on input "Мы отправили письмо на ваш адрес. Перейдите по указанной в нем ссылке для подтв…" at bounding box center [396, 375] width 328 height 15
click at [899, 443] on div at bounding box center [898, 441] width 38 height 38
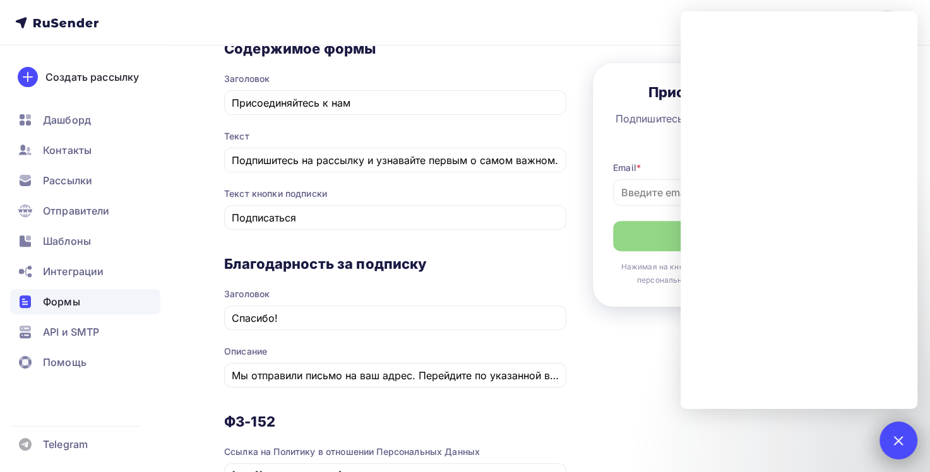
click at [905, 436] on div at bounding box center [898, 441] width 38 height 38
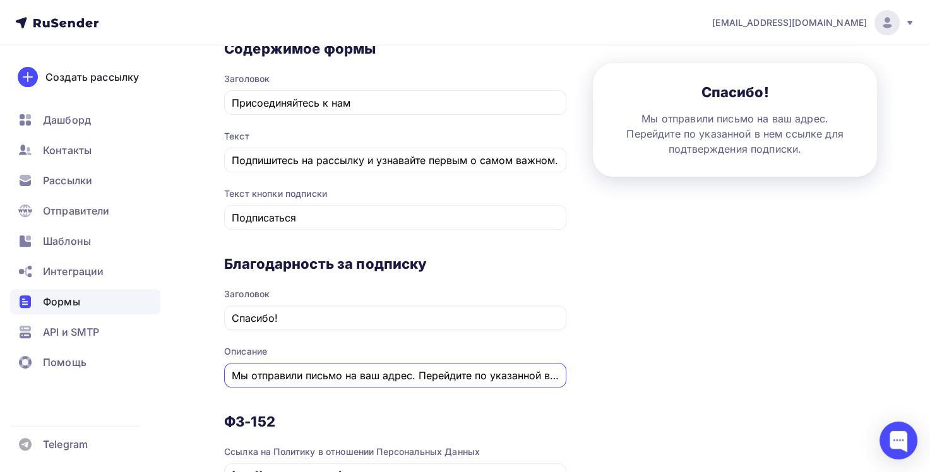
click at [452, 376] on input "Мы отправили письмо на ваш адрес. Перейдите по указанной в нем ссылке для подтв…" at bounding box center [396, 375] width 328 height 15
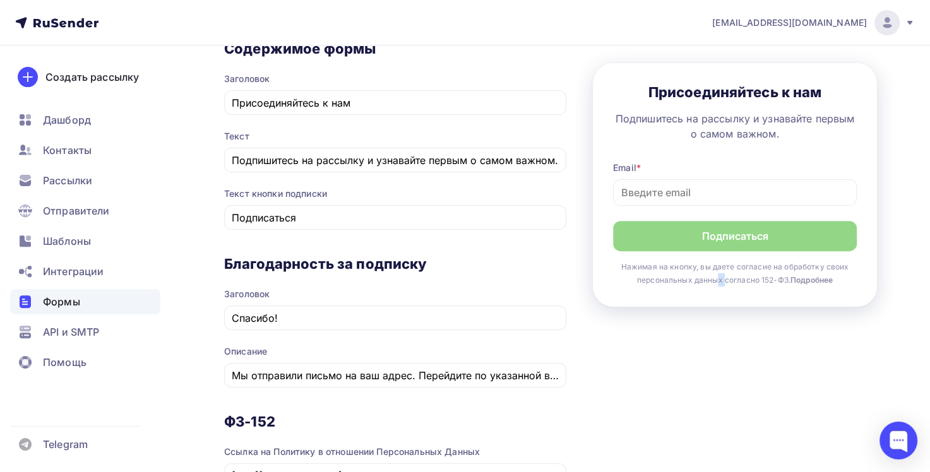
drag, startPoint x: 676, startPoint y: 288, endPoint x: 687, endPoint y: 295, distance: 13.0
click at [687, 294] on div "1 Контент 2 Поля формы 3 Дизайн Тип формы Выберите способ установки формы Встро…" at bounding box center [550, 231] width 653 height 956
click at [469, 375] on input "Мы отправили письмо на ваш адрес. Перейдите по указанной в нем ссылке для подтв…" at bounding box center [396, 375] width 328 height 15
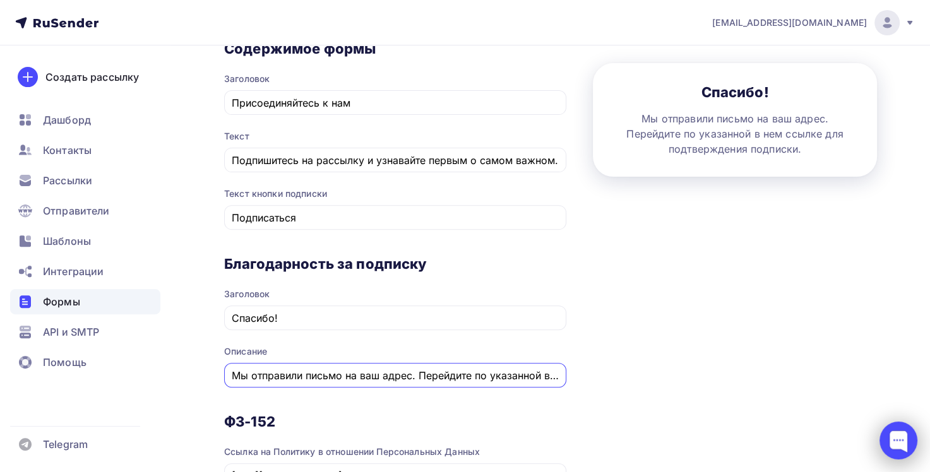
click at [900, 436] on div at bounding box center [898, 441] width 38 height 38
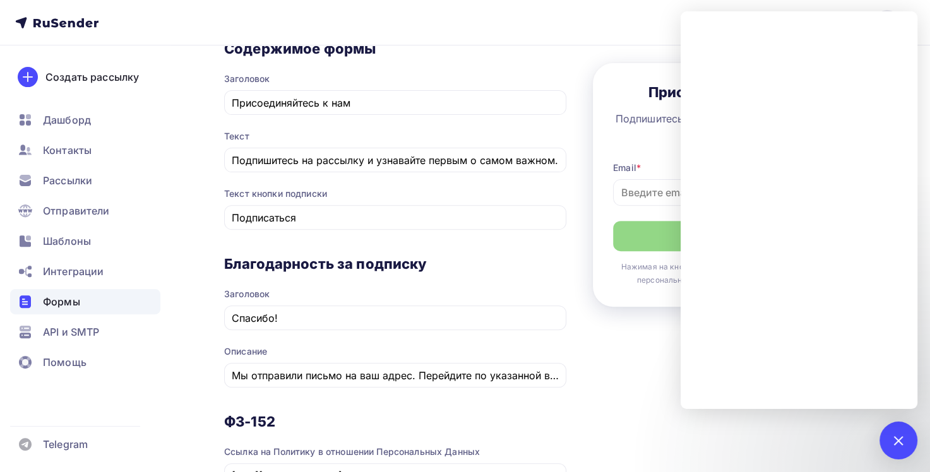
click at [636, 365] on div "1 Контент 2 Поля формы 3 Дизайн Тип формы Выберите способ установки формы Встро…" at bounding box center [550, 231] width 653 height 956
click at [904, 437] on div at bounding box center [897, 440] width 17 height 17
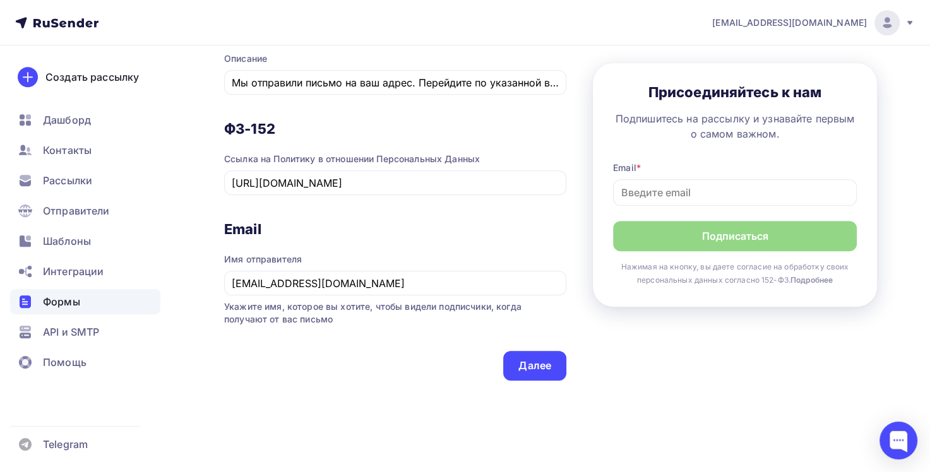
scroll to position [694, 0]
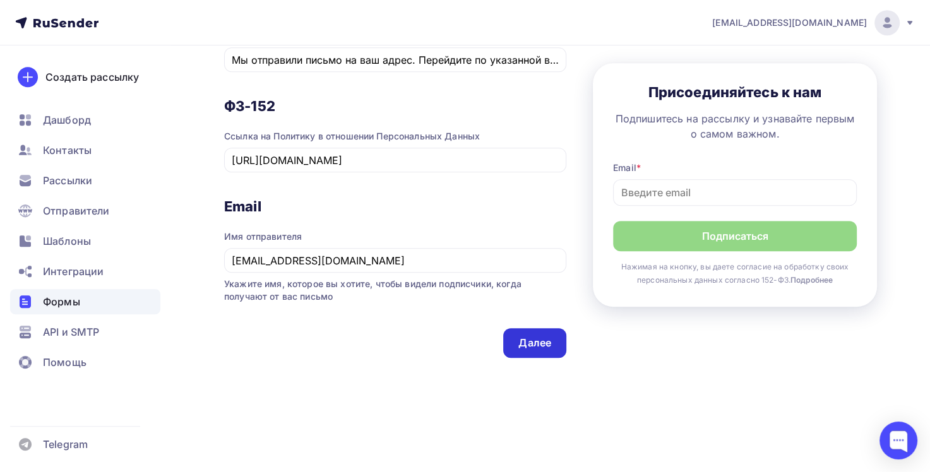
click at [543, 342] on div "Далее" at bounding box center [534, 343] width 33 height 15
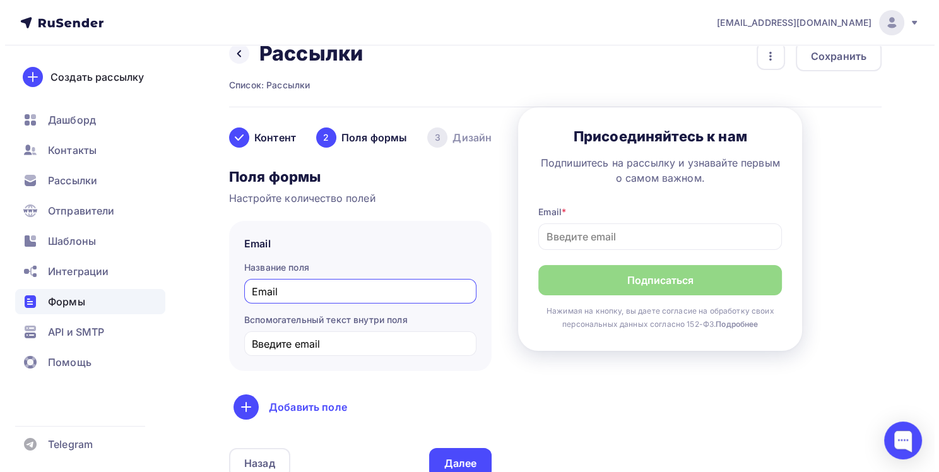
scroll to position [0, 0]
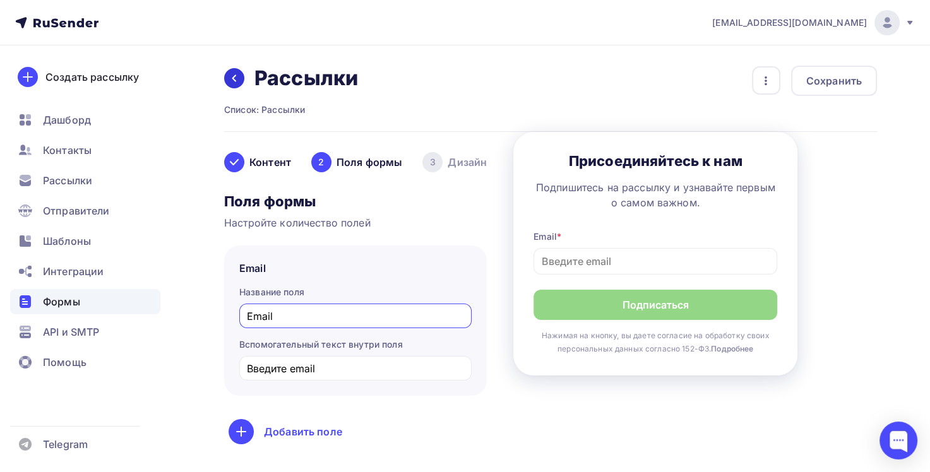
click at [240, 78] on div at bounding box center [234, 78] width 20 height 20
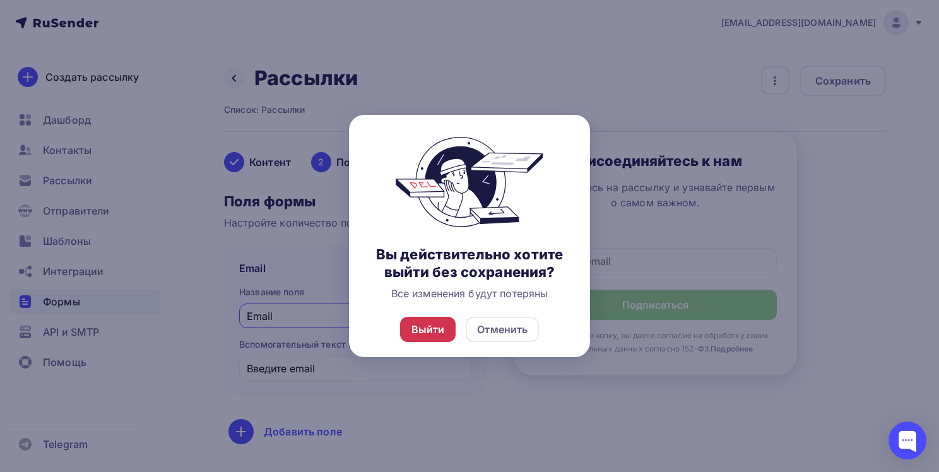
click at [440, 331] on div "Выйти" at bounding box center [428, 329] width 33 height 15
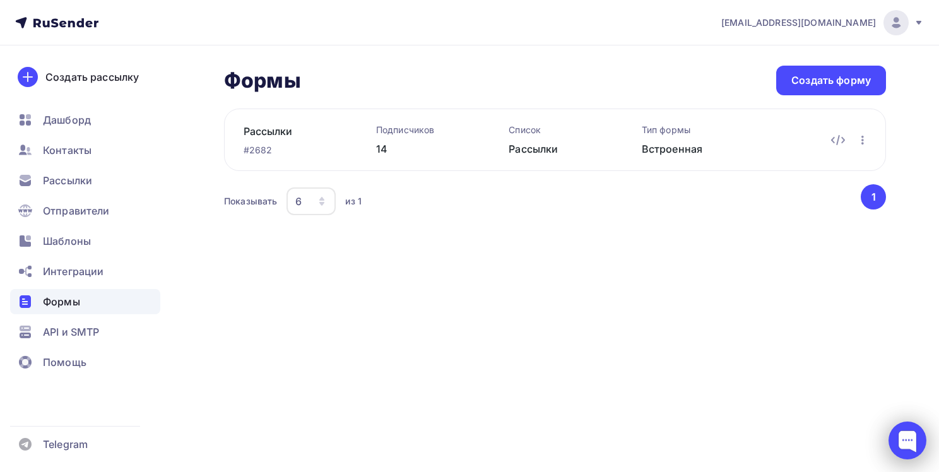
click at [906, 448] on div at bounding box center [908, 441] width 38 height 38
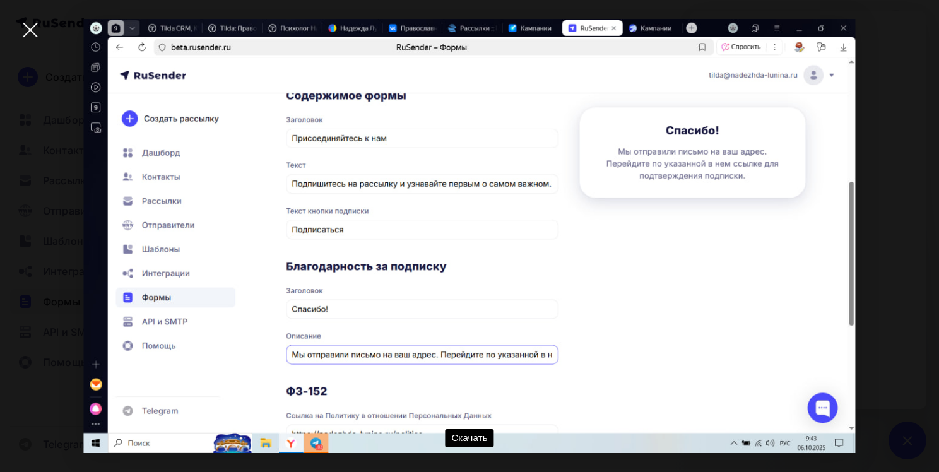
click at [35, 34] on div at bounding box center [30, 30] width 44 height 44
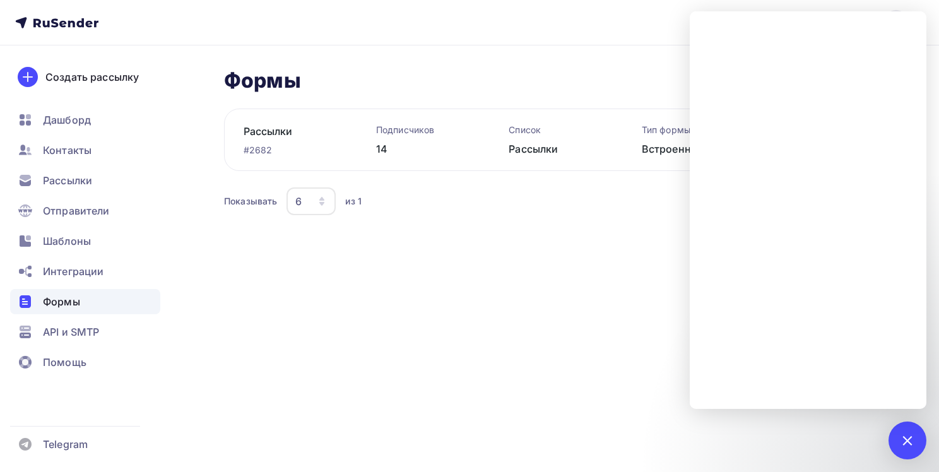
click at [534, 316] on div "tilda@nadezhda-lunina.ru Аккаунт Тарифы Выйти Создать рассылку Дашборд Контакты…" at bounding box center [469, 236] width 939 height 472
click at [901, 439] on div at bounding box center [907, 440] width 17 height 17
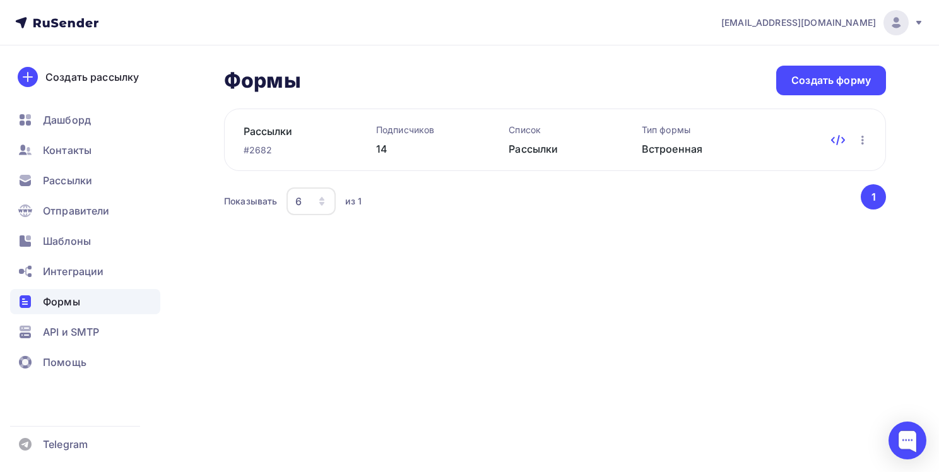
click at [835, 138] on icon at bounding box center [838, 140] width 15 height 15
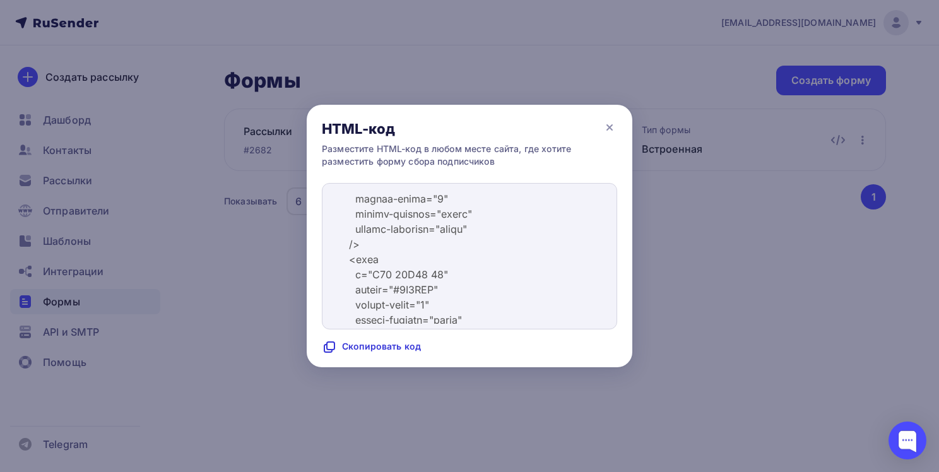
scroll to position [8333, 0]
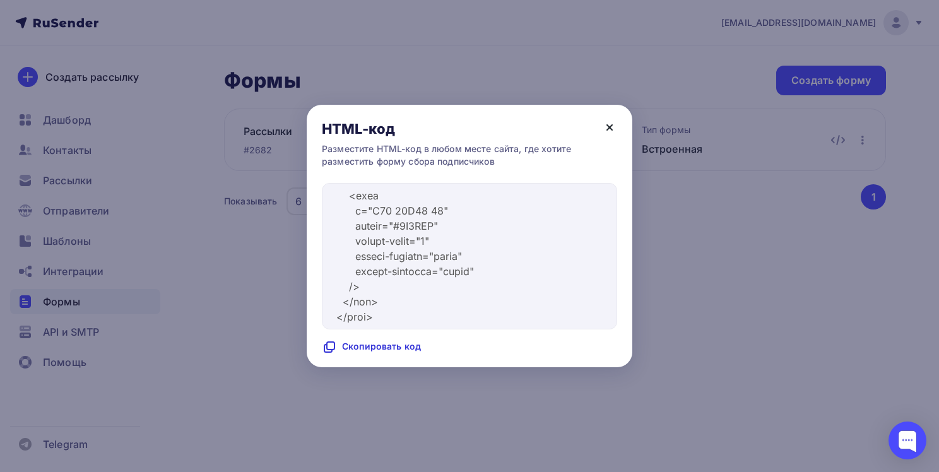
click at [609, 129] on icon at bounding box center [609, 127] width 15 height 15
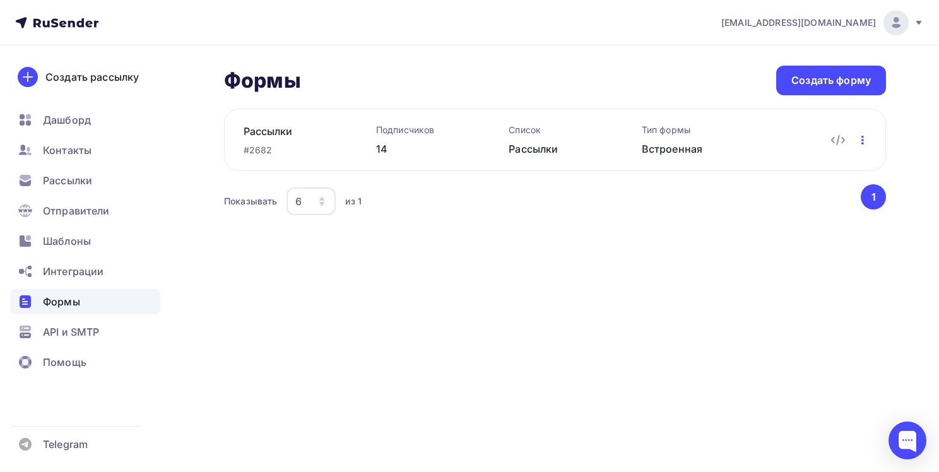
click at [861, 136] on icon "button" at bounding box center [862, 140] width 15 height 15
click at [587, 249] on div "Формы Формы Создать форму Рассылки #2682 Подписчиков 14 Список Рассылки Тип фор…" at bounding box center [469, 156] width 939 height 223
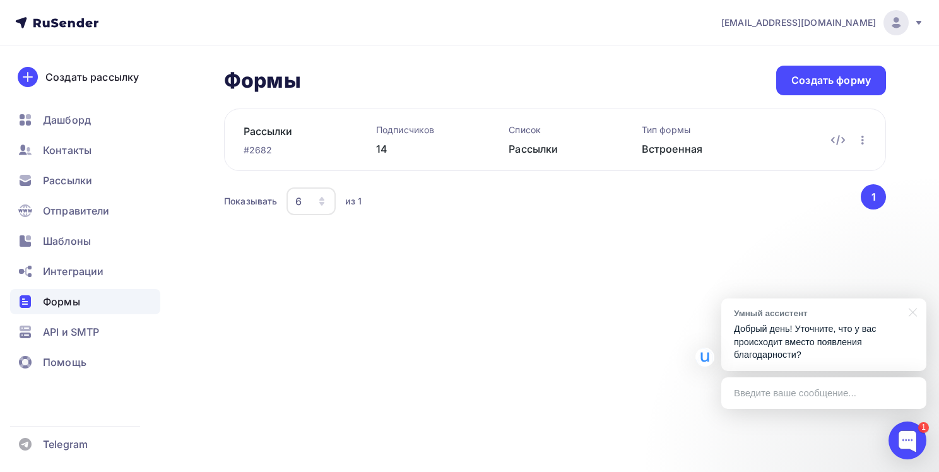
click at [773, 396] on div "Введите ваше сообщение..." at bounding box center [824, 393] width 205 height 32
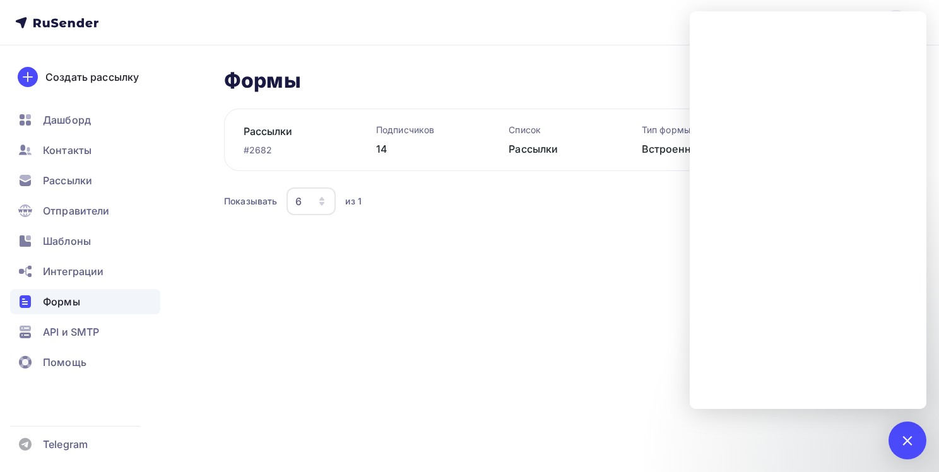
click at [571, 371] on div "tilda@nadezhda-lunina.ru Аккаунт Тарифы Выйти Создать рассылку Дашборд Контакты…" at bounding box center [469, 236] width 939 height 472
click at [901, 441] on div at bounding box center [907, 440] width 17 height 17
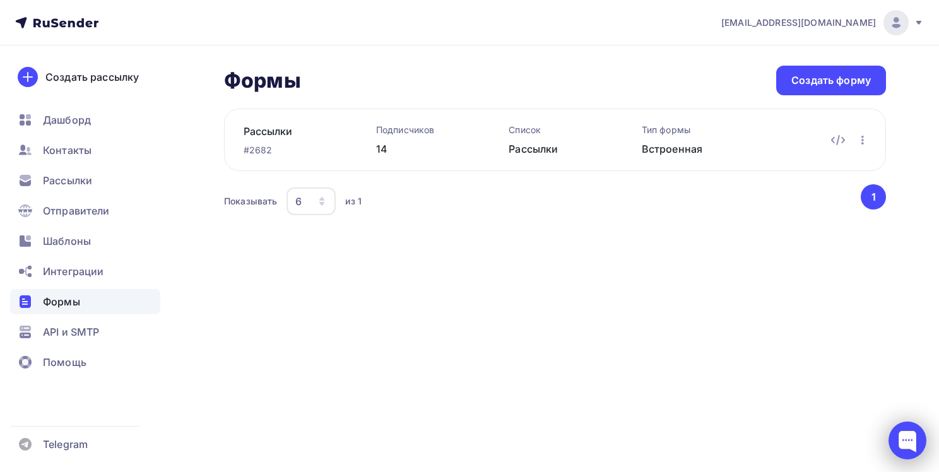
click at [910, 436] on div at bounding box center [908, 441] width 38 height 38
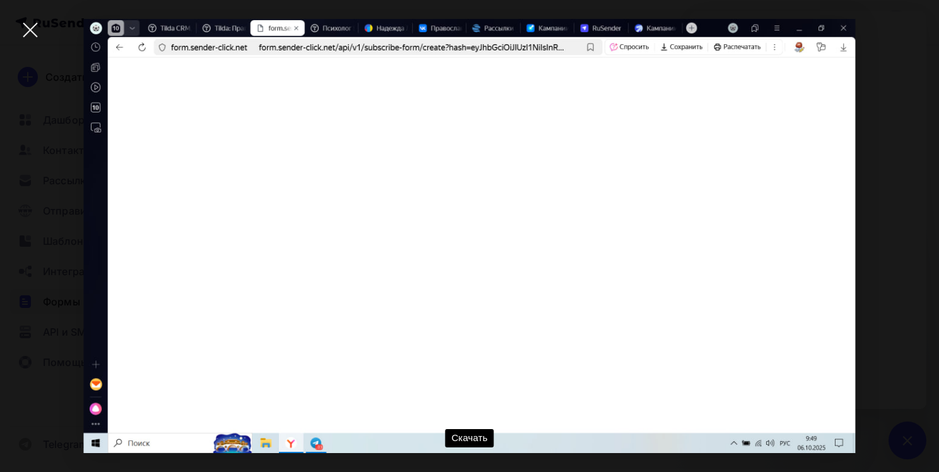
click at [32, 34] on div at bounding box center [30, 30] width 44 height 44
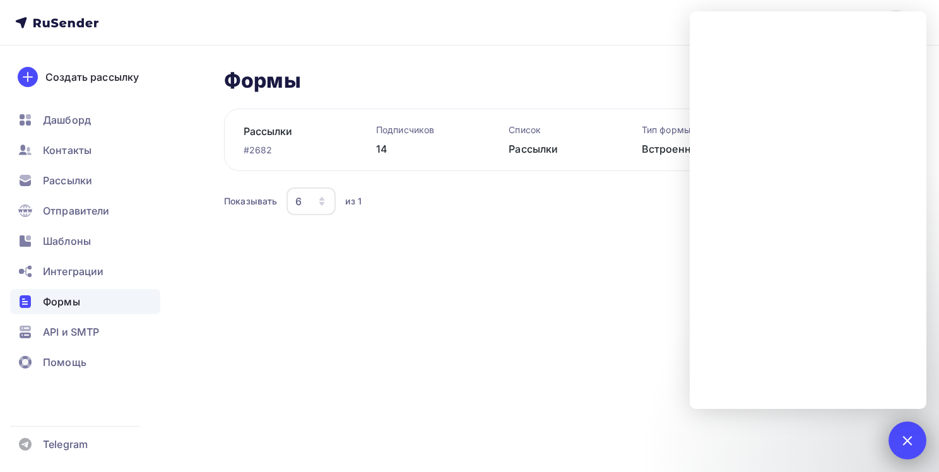
click at [910, 442] on div at bounding box center [907, 440] width 17 height 17
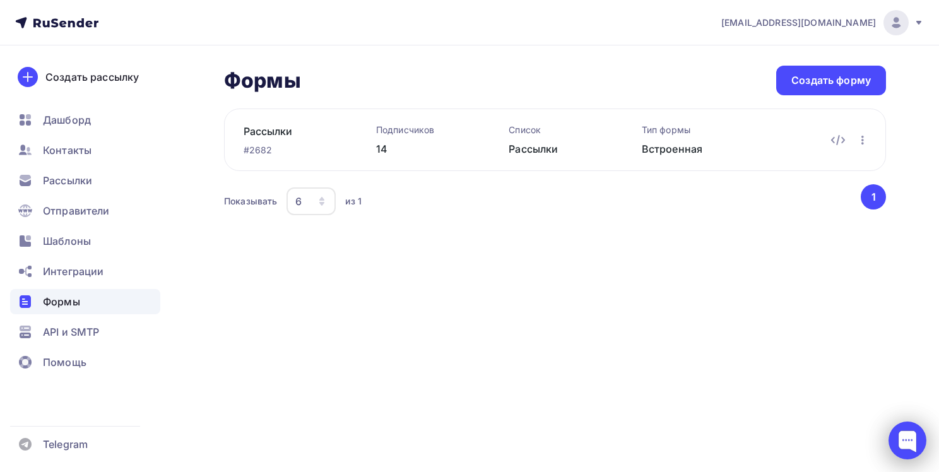
click at [910, 439] on div at bounding box center [908, 441] width 38 height 38
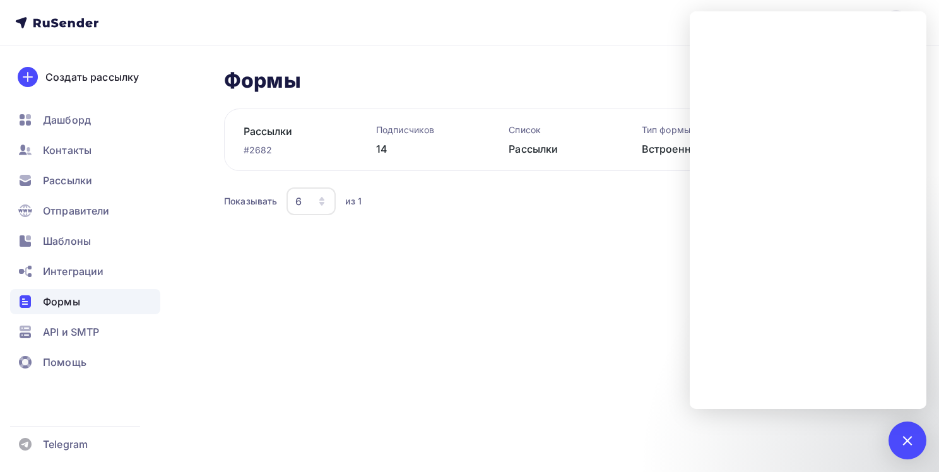
click at [520, 360] on div "tilda@nadezhda-lunina.ru Аккаунт Тарифы Выйти Создать рассылку Дашборд Контакты…" at bounding box center [469, 236] width 939 height 472
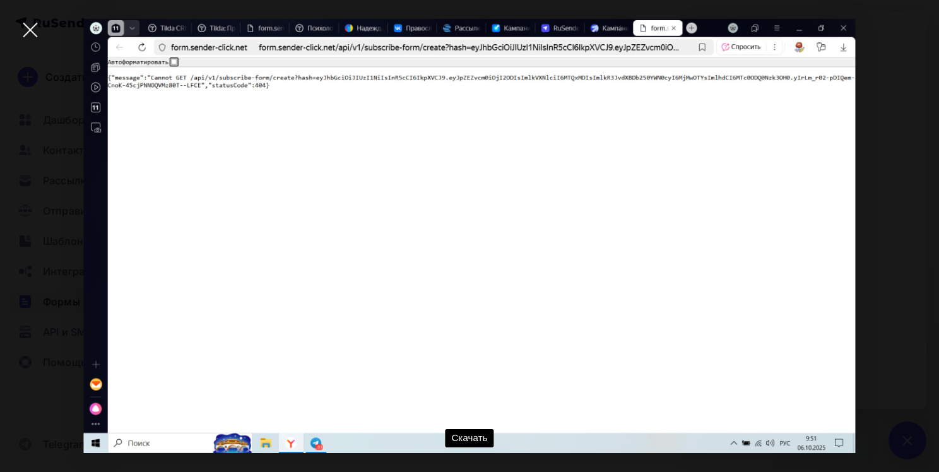
click at [35, 29] on div at bounding box center [30, 30] width 44 height 44
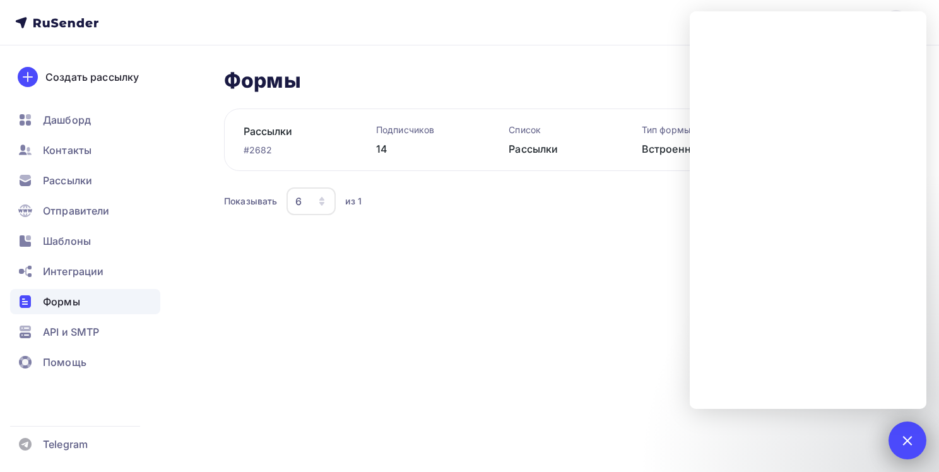
click at [909, 442] on div at bounding box center [907, 440] width 17 height 17
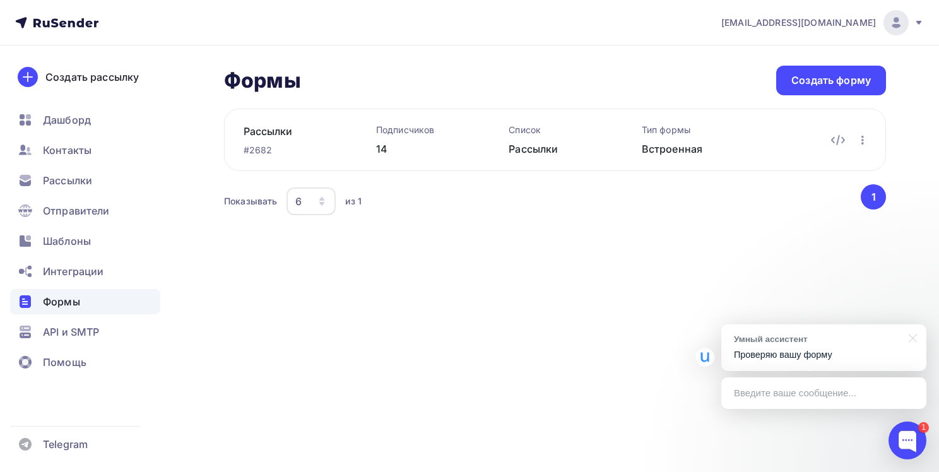
click at [795, 396] on div "Введите ваше сообщение..." at bounding box center [824, 393] width 205 height 32
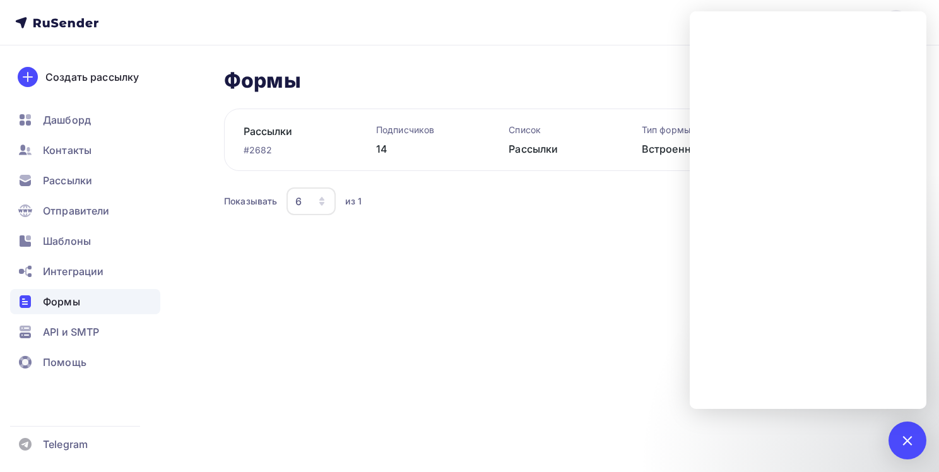
click at [619, 342] on div "tilda@nadezhda-lunina.ru Аккаунт Тарифы Выйти Создать рассылку Дашборд Контакты…" at bounding box center [469, 236] width 939 height 472
click at [513, 299] on div "tilda@nadezhda-lunina.ru Аккаунт Тарифы Выйти Создать рассылку Дашборд Контакты…" at bounding box center [469, 236] width 939 height 472
click at [902, 439] on div at bounding box center [907, 440] width 17 height 17
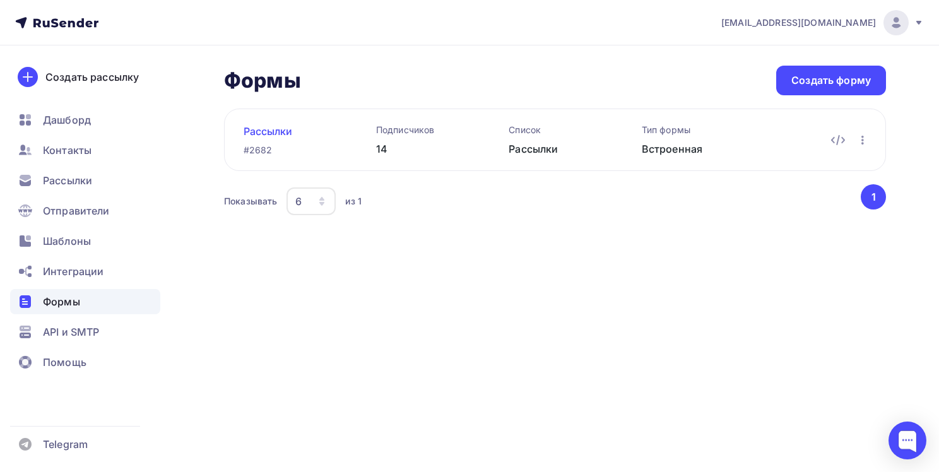
click at [287, 131] on link "Рассылки" at bounding box center [290, 131] width 92 height 15
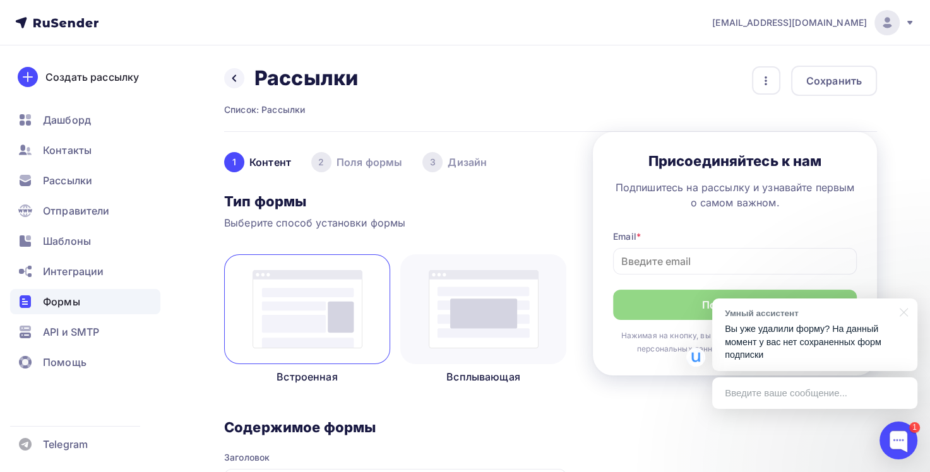
click at [761, 396] on div "Введите ваше сообщение..." at bounding box center [814, 393] width 205 height 32
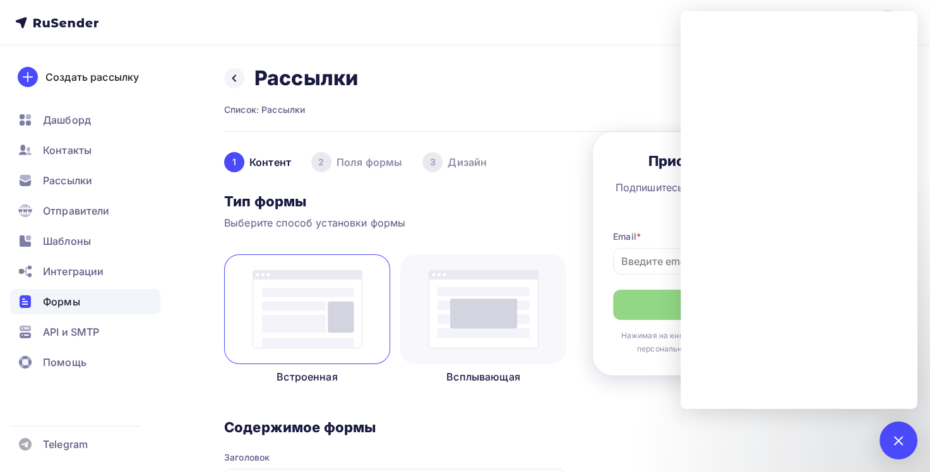
drag, startPoint x: 449, startPoint y: 62, endPoint x: 453, endPoint y: 68, distance: 6.5
click at [71, 304] on span "Формы" at bounding box center [61, 301] width 37 height 15
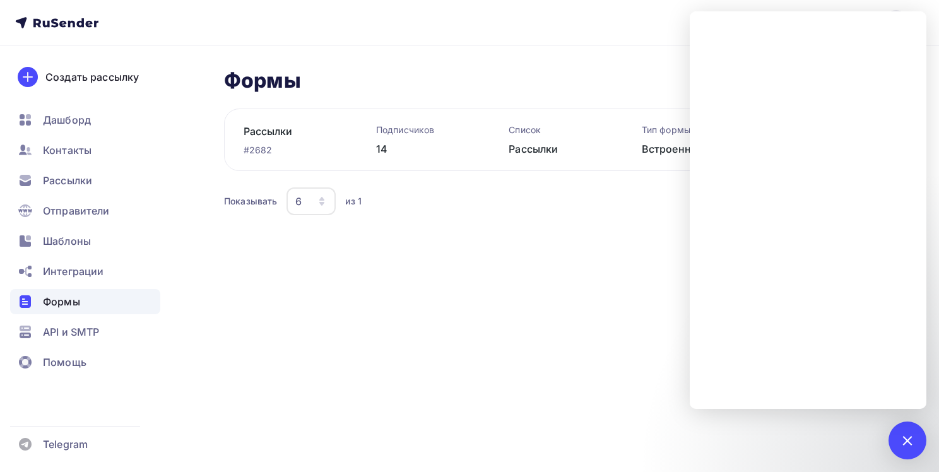
click at [558, 311] on div "tilda@nadezhda-lunina.ru Аккаунт Тарифы Выйти Создать рассылку Дашборд Контакты…" at bounding box center [469, 236] width 939 height 472
click at [273, 136] on link "Рассылки" at bounding box center [290, 131] width 92 height 15
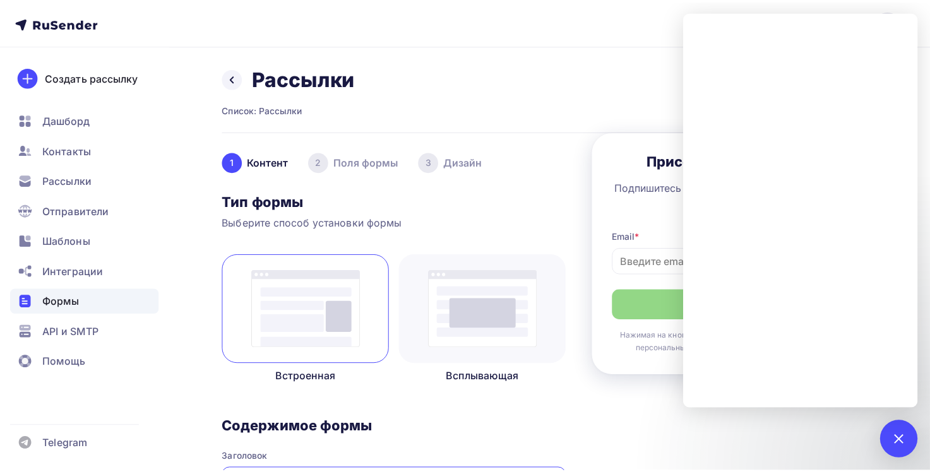
scroll to position [245, 0]
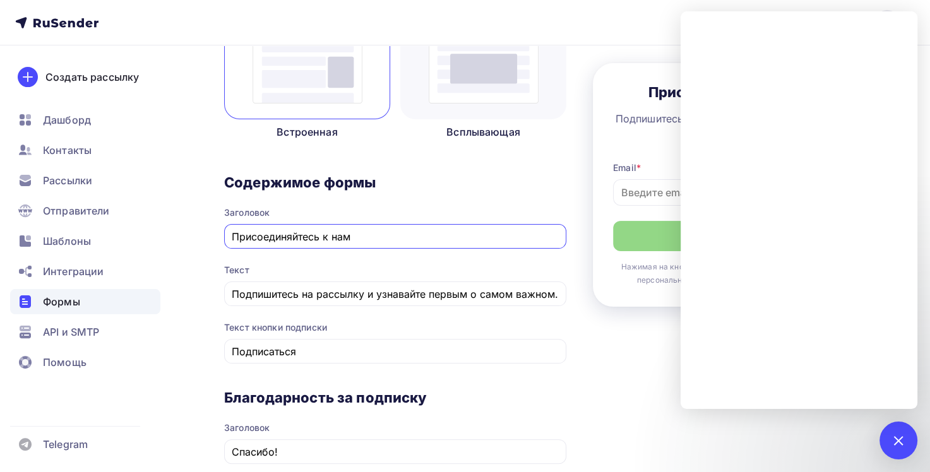
click at [548, 432] on div "Заголовок Спасибо!" at bounding box center [395, 443] width 342 height 42
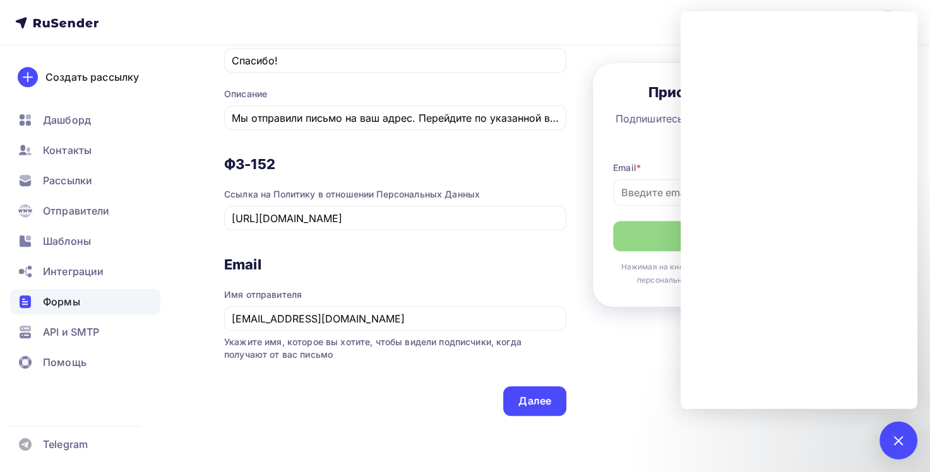
scroll to position [699, 0]
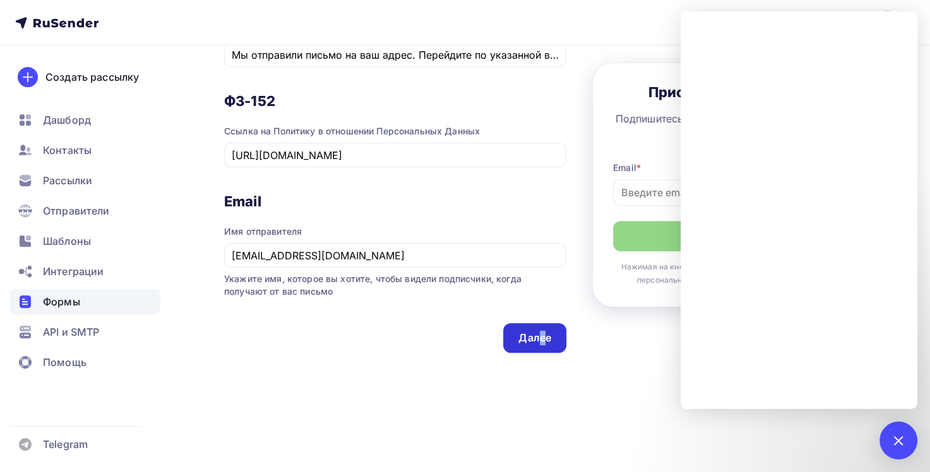
click at [540, 342] on div "Далее" at bounding box center [534, 338] width 33 height 15
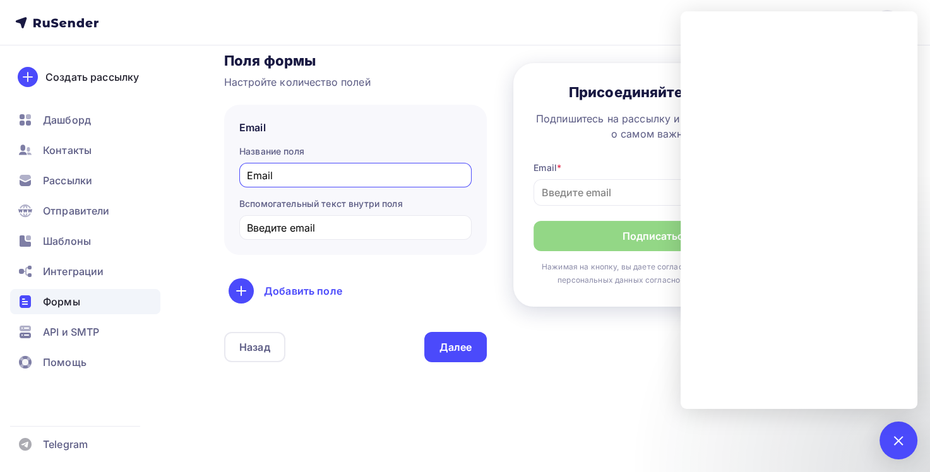
scroll to position [151, 0]
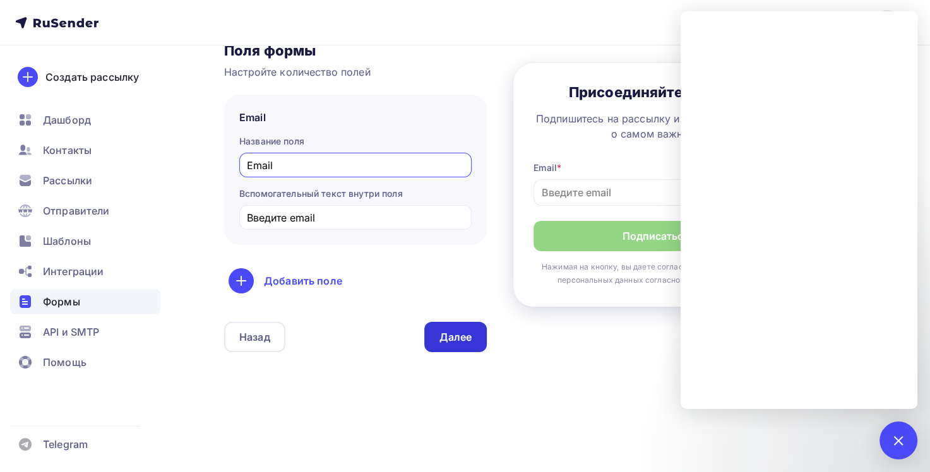
click at [458, 337] on div "Далее" at bounding box center [455, 337] width 33 height 15
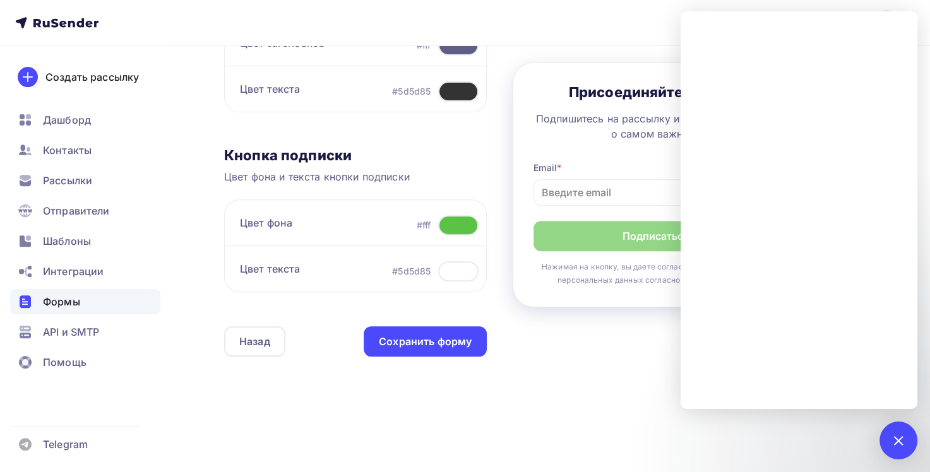
scroll to position [456, 0]
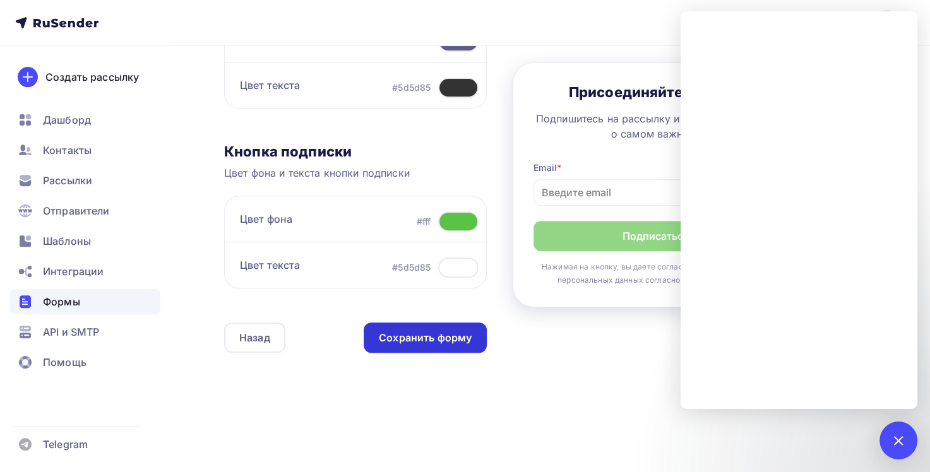
click at [449, 339] on div "Сохранить форму" at bounding box center [425, 338] width 93 height 15
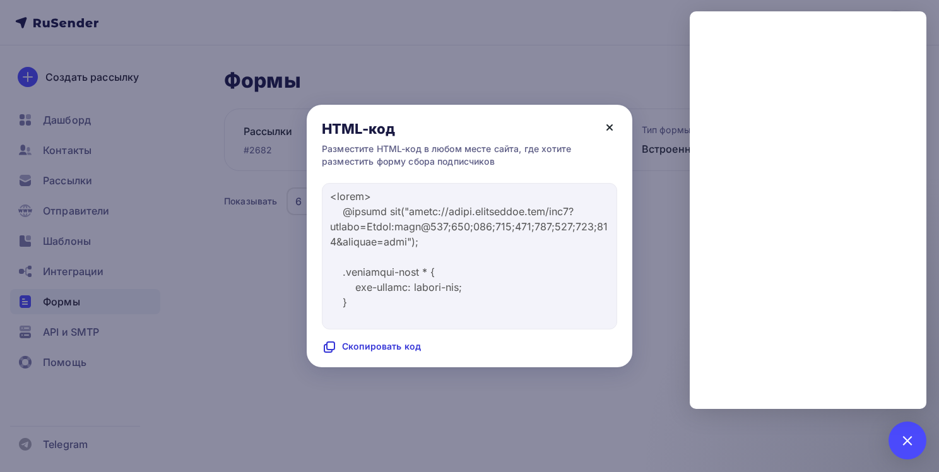
click at [606, 129] on icon at bounding box center [609, 127] width 15 height 15
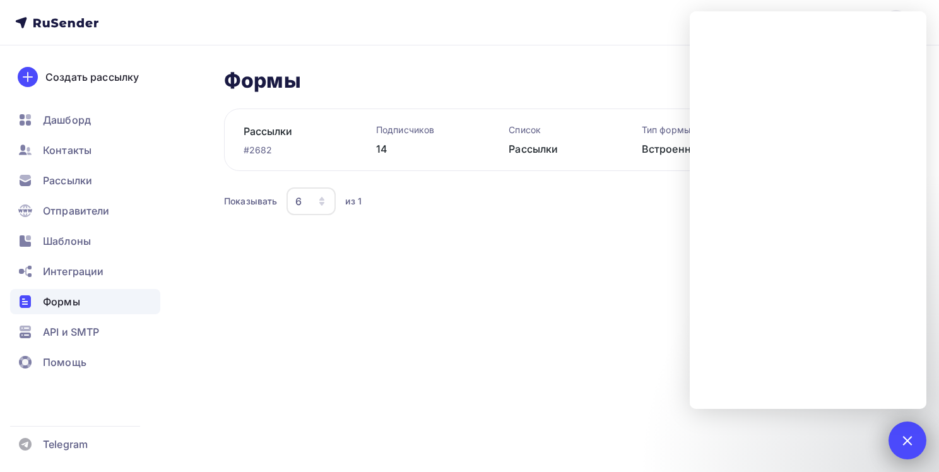
click at [910, 438] on div at bounding box center [907, 440] width 17 height 17
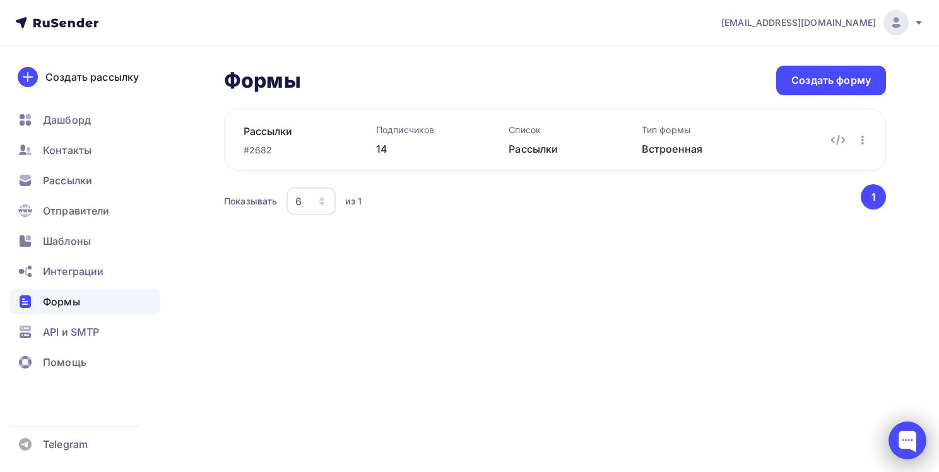
click at [901, 439] on div at bounding box center [908, 441] width 38 height 38
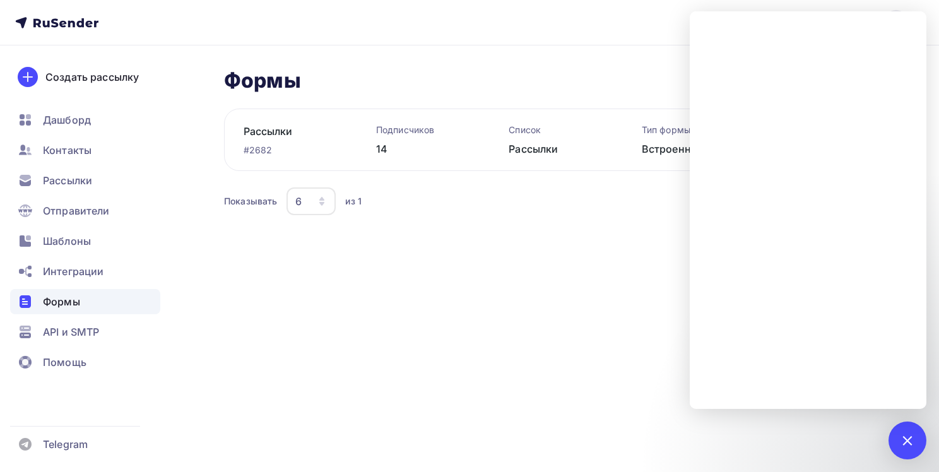
click at [591, 403] on div "tilda@nadezhda-lunina.ru Аккаунт Тарифы Выйти Создать рассылку Дашборд Контакты…" at bounding box center [469, 236] width 939 height 472
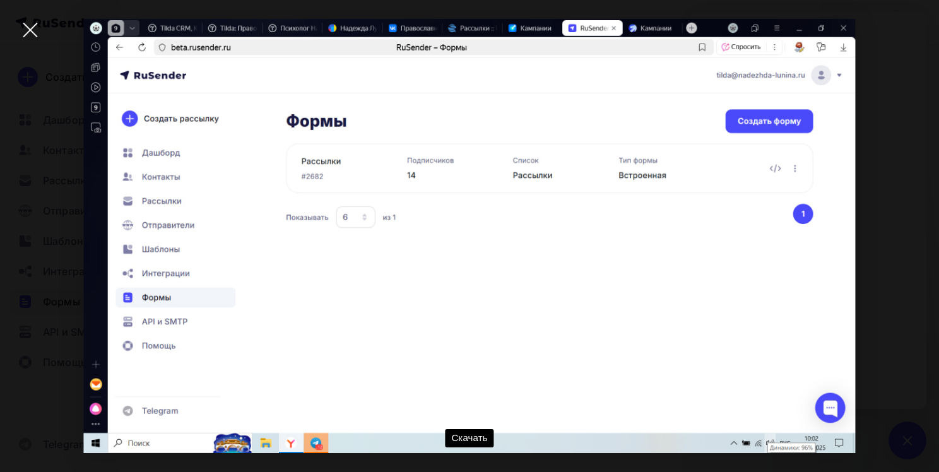
click at [35, 30] on div at bounding box center [30, 30] width 44 height 44
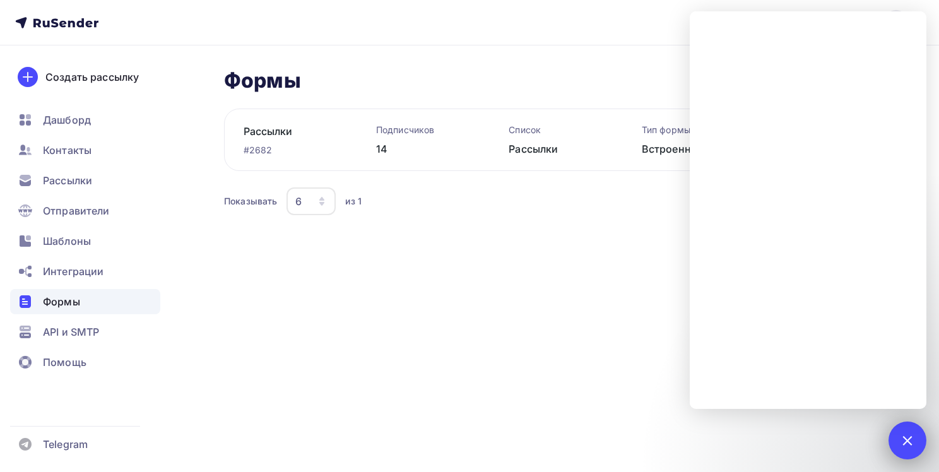
click at [904, 437] on div at bounding box center [907, 440] width 17 height 17
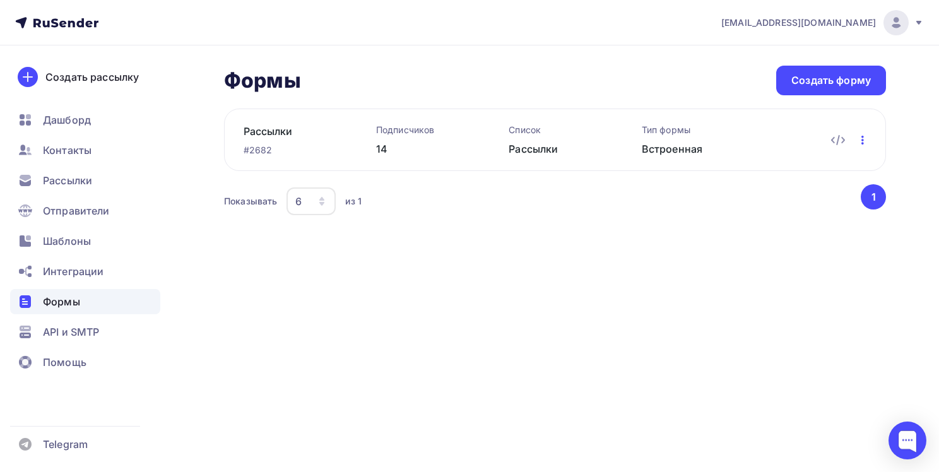
click at [864, 139] on icon "button" at bounding box center [863, 140] width 3 height 9
click at [712, 253] on div "Формы Формы Создать форму Рассылки #2682 Подписчиков 14 Список Рассылки Тип фор…" at bounding box center [469, 156] width 939 height 223
click at [61, 154] on span "Контакты" at bounding box center [67, 150] width 49 height 15
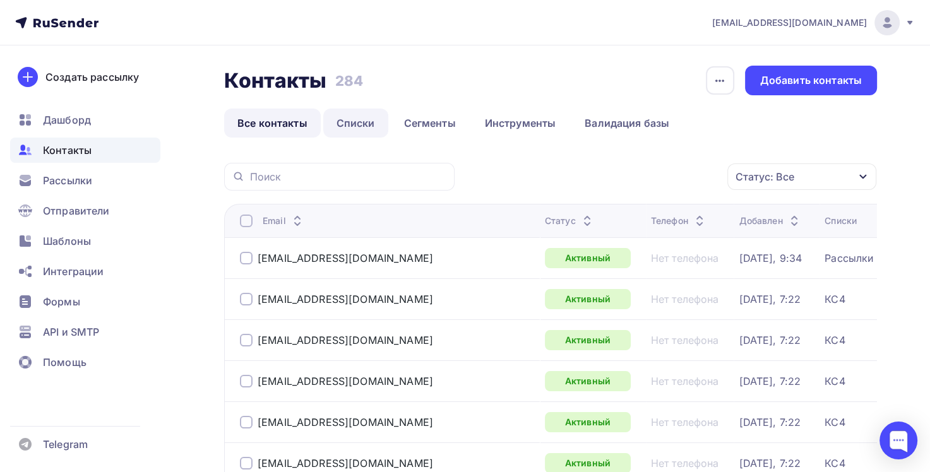
click at [362, 126] on link "Списки" at bounding box center [355, 123] width 65 height 29
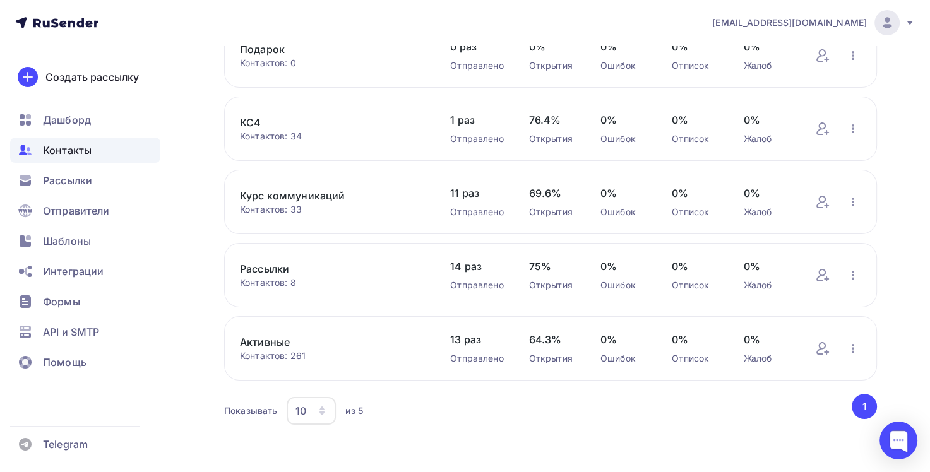
scroll to position [139, 0]
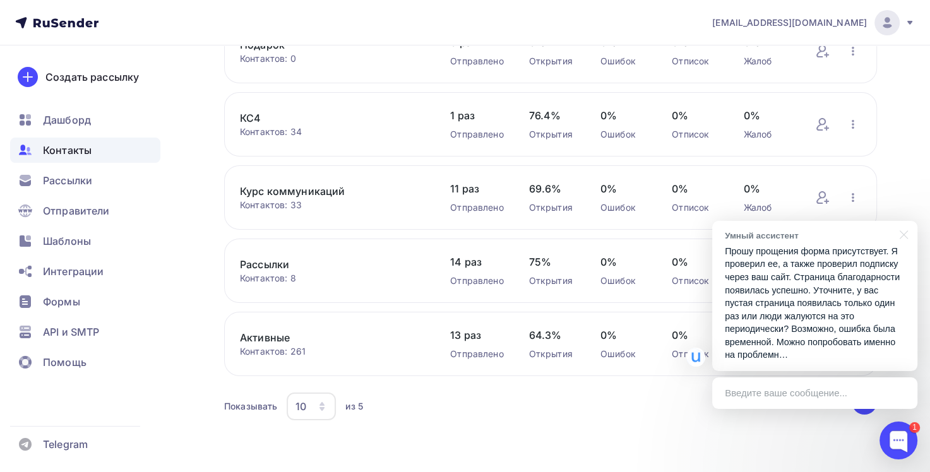
click at [797, 333] on p "Прошу прощения форма присутствует. Я проверил ее, а также проверил подписку чер…" at bounding box center [815, 303] width 180 height 117
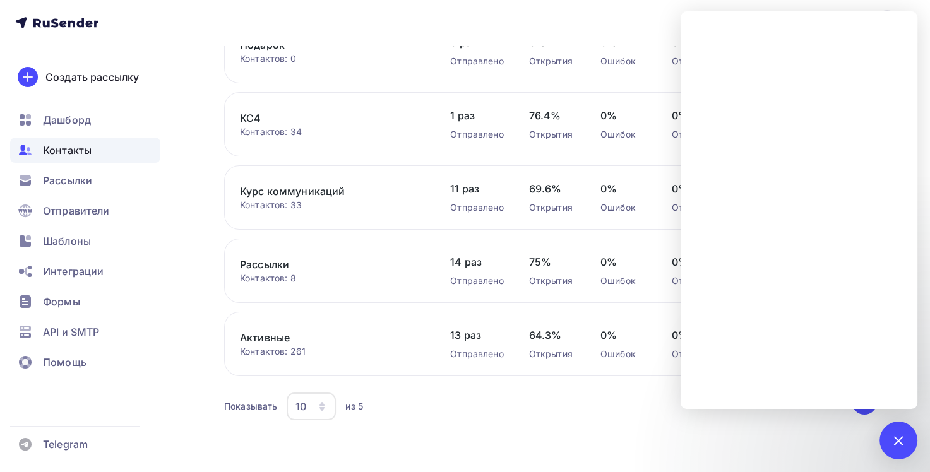
click at [709, 443] on div "Контакты Контакты 284 284 История импорта Создать список Все контакты Списки Се…" at bounding box center [465, 190] width 930 height 567
click at [900, 444] on div at bounding box center [897, 440] width 17 height 17
